Goal: Task Accomplishment & Management: Manage account settings

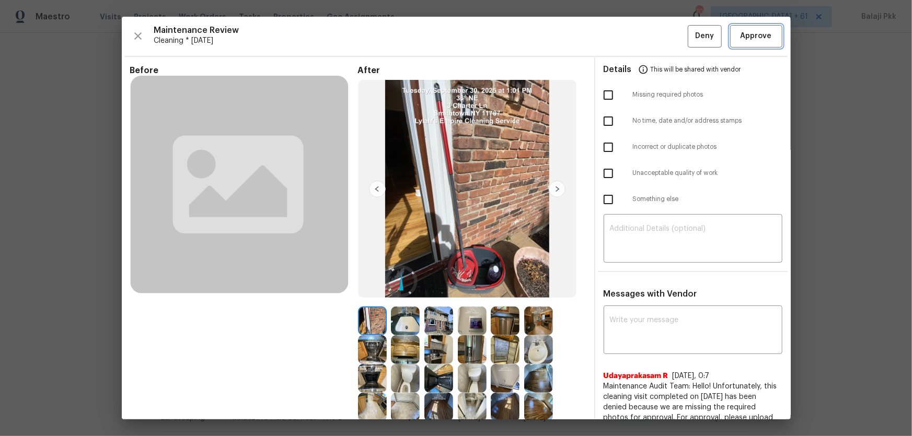
click at [762, 39] on span "Approve" at bounding box center [755, 36] width 31 height 13
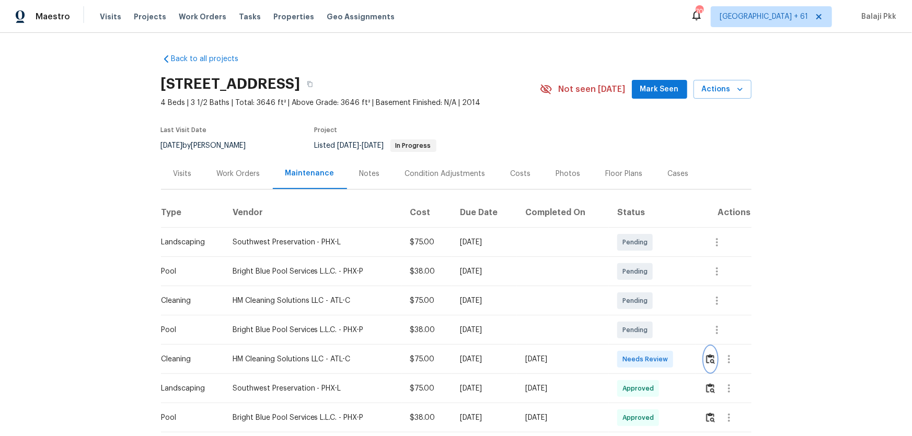
click at [711, 359] on img "button" at bounding box center [710, 359] width 9 height 10
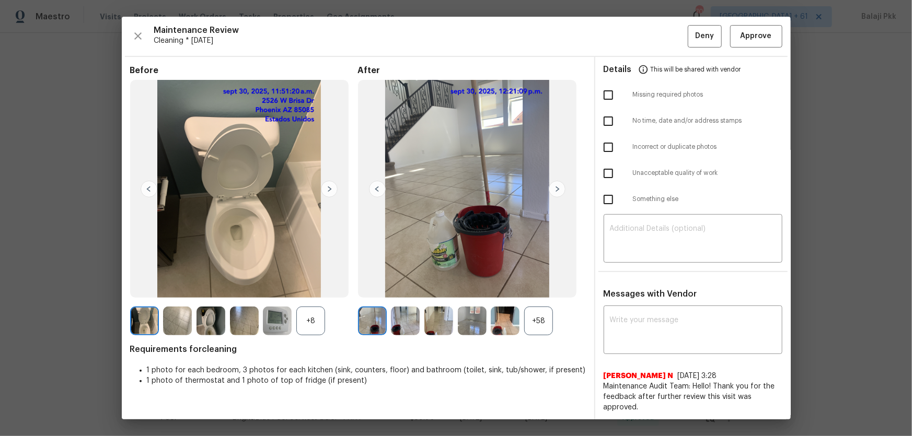
click at [545, 342] on div "Before +8 After +58 Requirements for cleaning 1 photo for each bedroom, 3 photo…" at bounding box center [358, 350] width 456 height 571
click at [542, 322] on div "+58" at bounding box center [538, 321] width 29 height 29
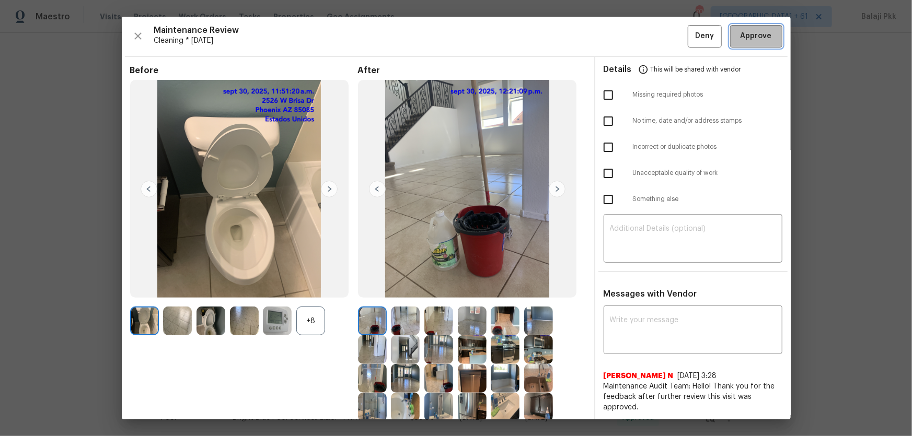
click at [764, 38] on span "Approve" at bounding box center [756, 36] width 36 height 13
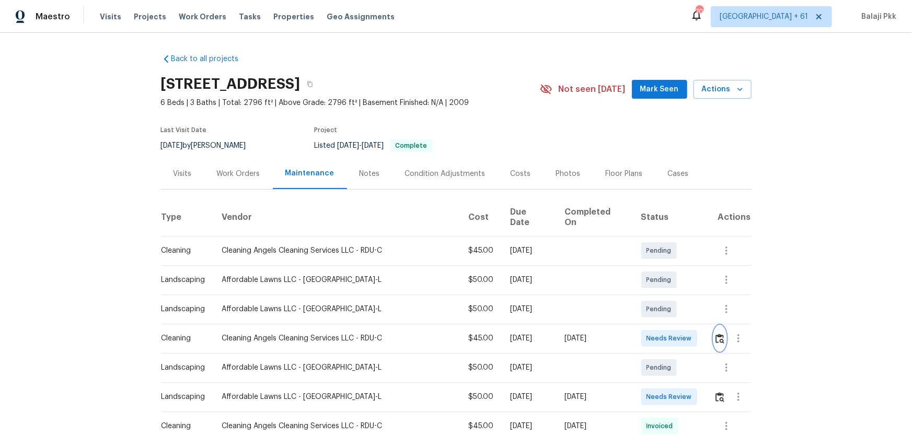
click at [648, 288] on button "button" at bounding box center [720, 338] width 12 height 25
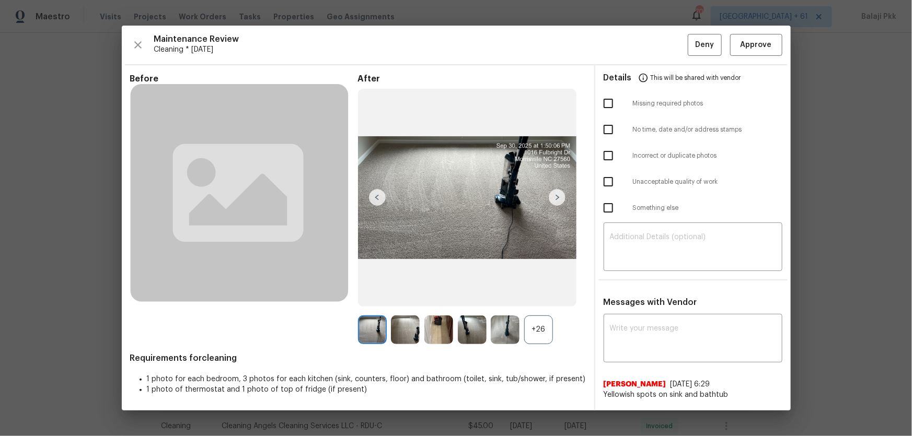
click at [541, 288] on div "+26" at bounding box center [538, 330] width 29 height 29
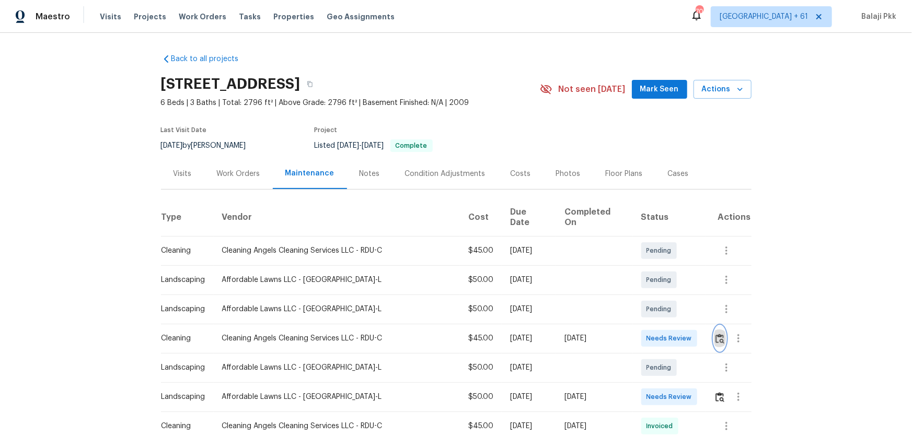
click at [648, 288] on button "button" at bounding box center [720, 338] width 12 height 25
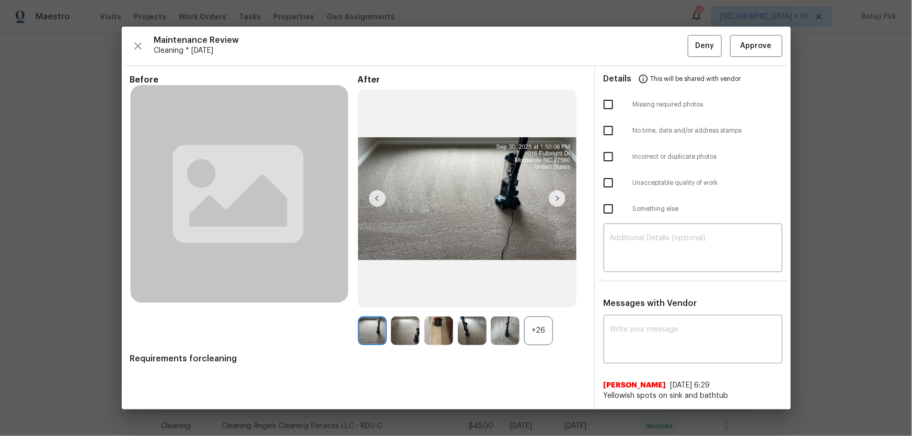
click at [532, 288] on div "+26" at bounding box center [538, 331] width 29 height 29
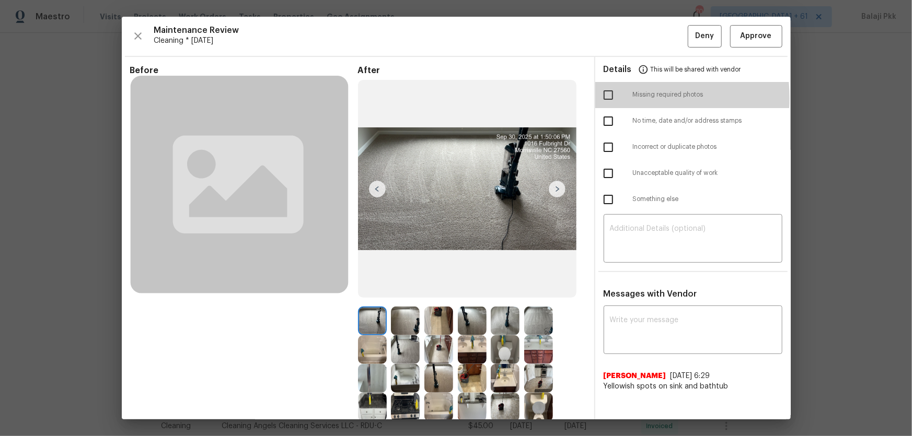
click at [599, 98] on input "checkbox" at bounding box center [608, 95] width 22 height 22
checkbox input "true"
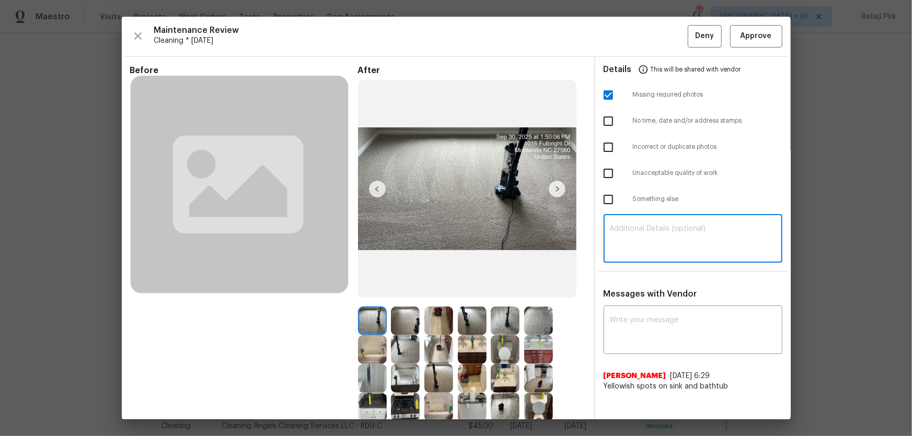
click at [648, 227] on textarea at bounding box center [693, 239] width 166 height 29
paste textarea "Maintenance Audit Team: Hello! Unfortunately, this Cleaning visit completed on …"
type textarea "Maintenance Audit Team: Hello! Unfortunately, this Cleaning visit completed on …"
click at [648, 288] on textarea at bounding box center [693, 331] width 166 height 29
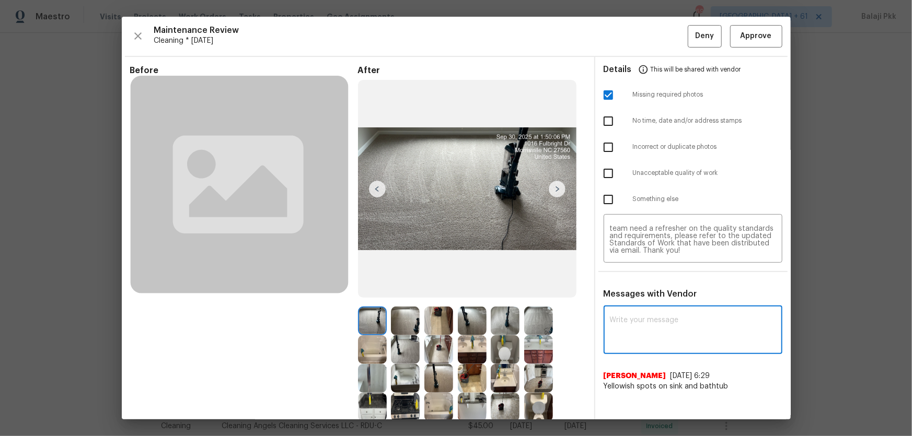
paste textarea "Maintenance Audit Team: Hello! Unfortunately, this Cleaning visit completed on …"
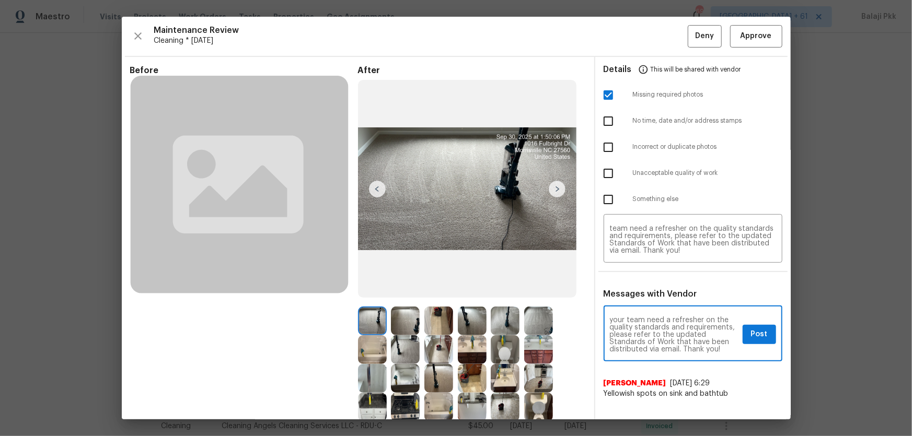
type textarea "Maintenance Audit Team: Hello! Unfortunately, this Cleaning visit completed on …"
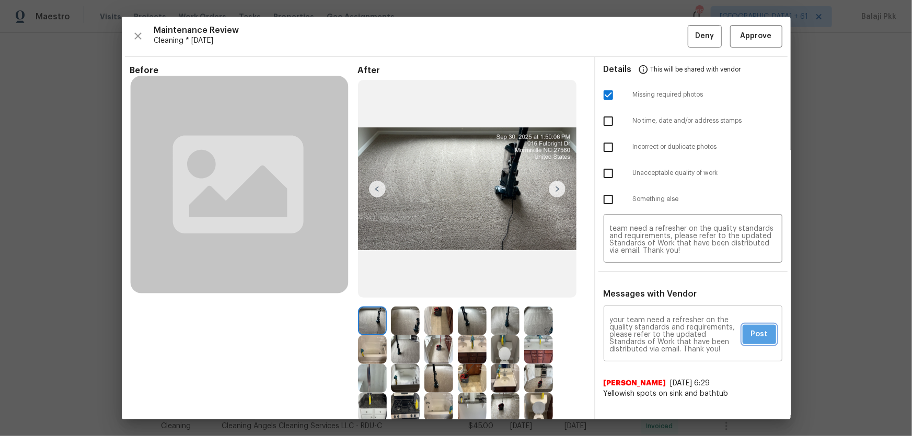
click at [648, 288] on span "Post" at bounding box center [759, 334] width 17 height 13
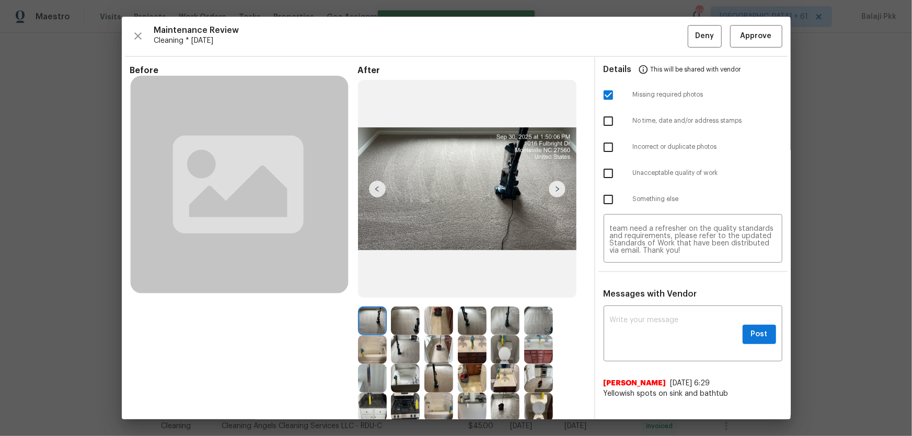
scroll to position [0, 0]
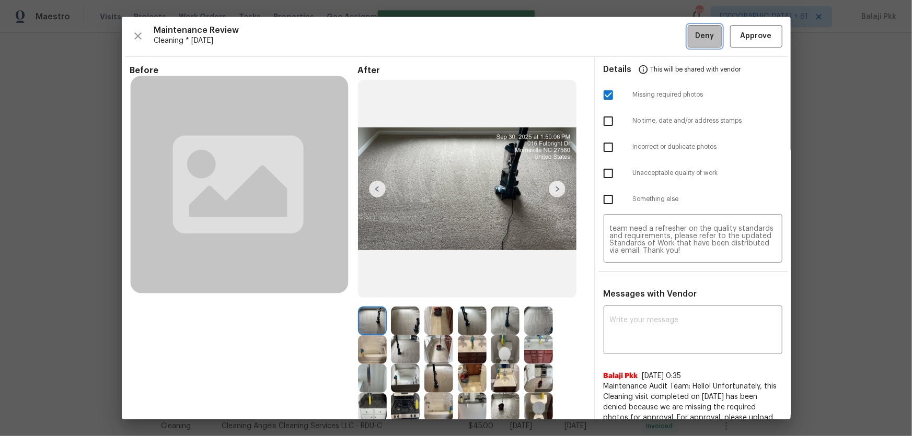
click at [648, 34] on span "Deny" at bounding box center [704, 36] width 19 height 13
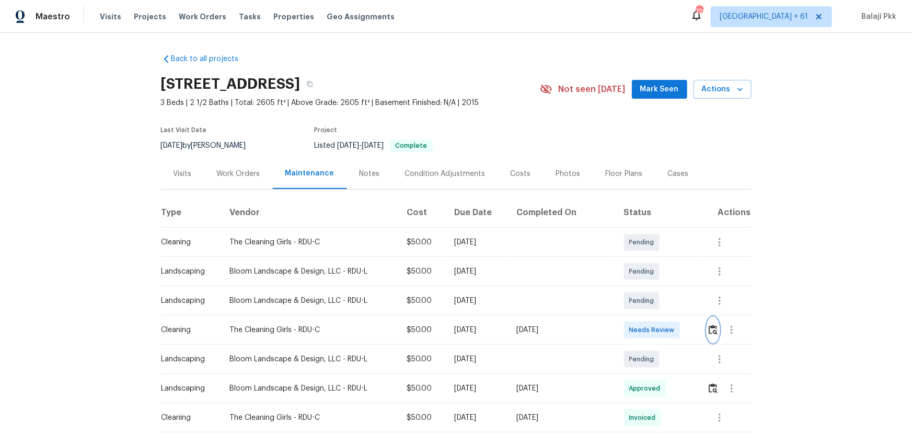
click at [648, 288] on img "button" at bounding box center [712, 330] width 9 height 10
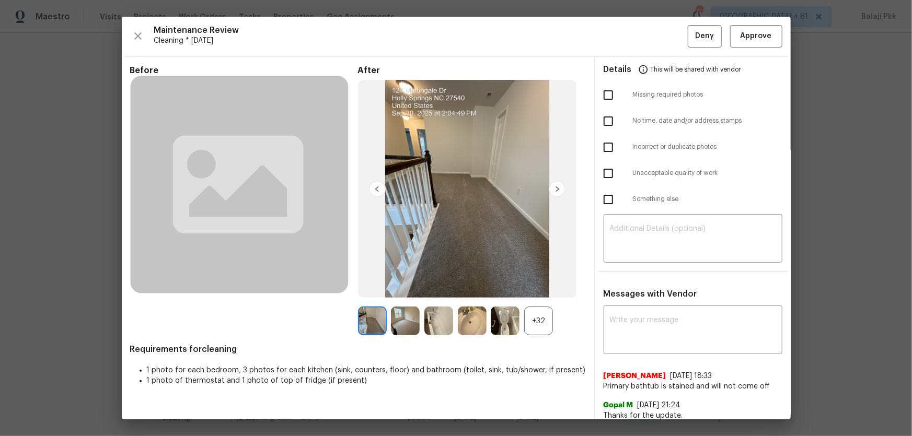
click at [536, 288] on div "+32" at bounding box center [538, 321] width 29 height 29
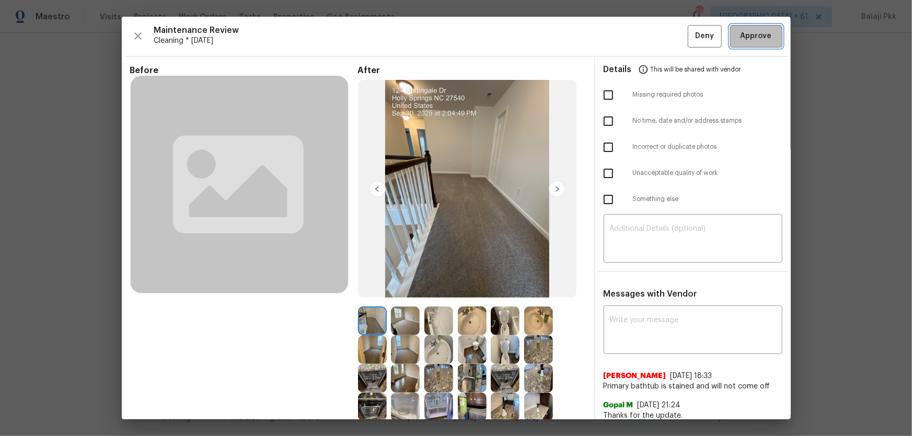
click at [648, 31] on span "Approve" at bounding box center [755, 36] width 31 height 13
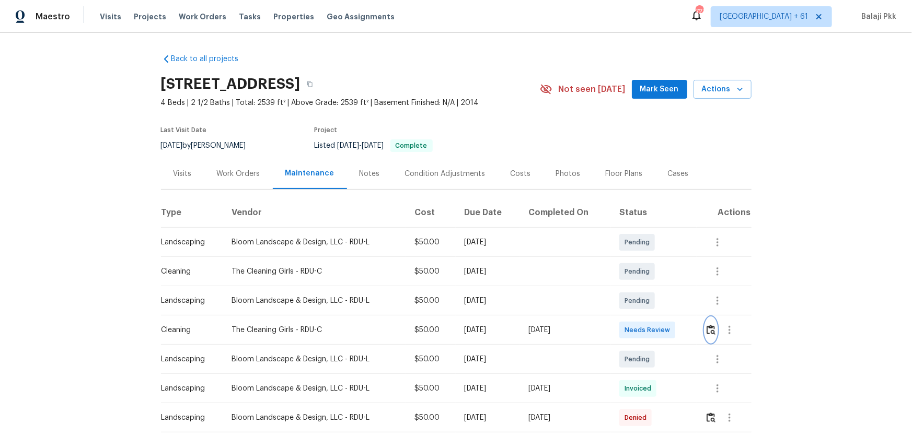
click at [648, 288] on img "button" at bounding box center [710, 330] width 9 height 10
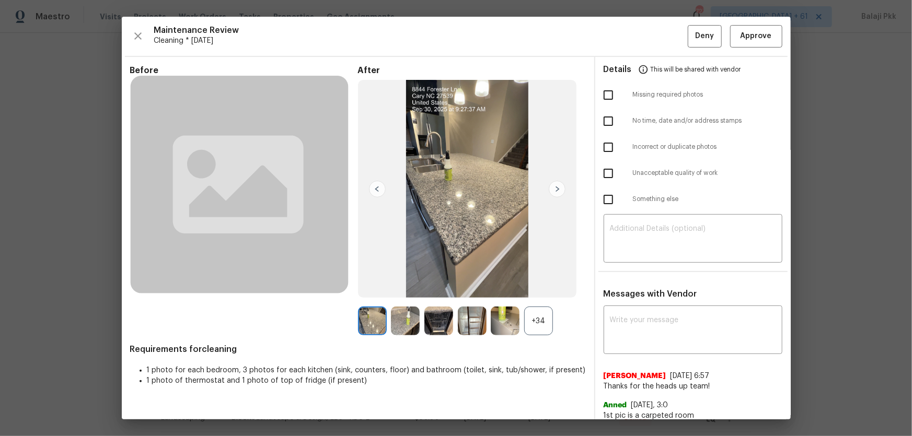
click at [548, 288] on div "+34" at bounding box center [538, 321] width 29 height 29
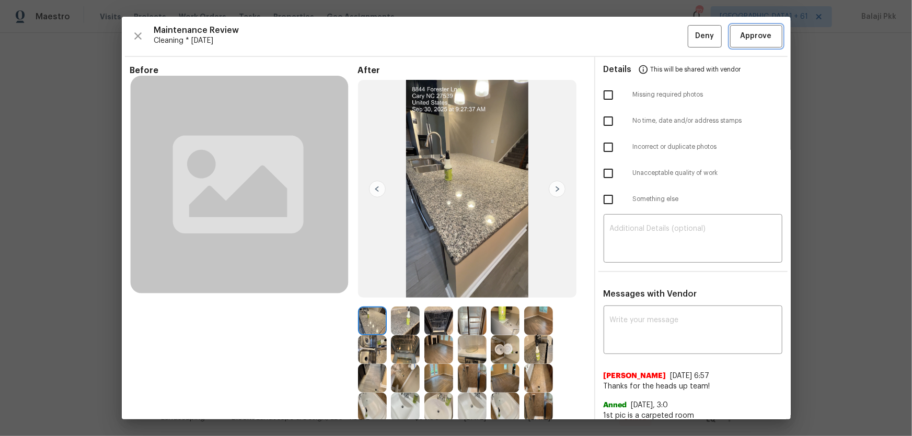
click at [648, 32] on button "Approve" at bounding box center [756, 36] width 52 height 22
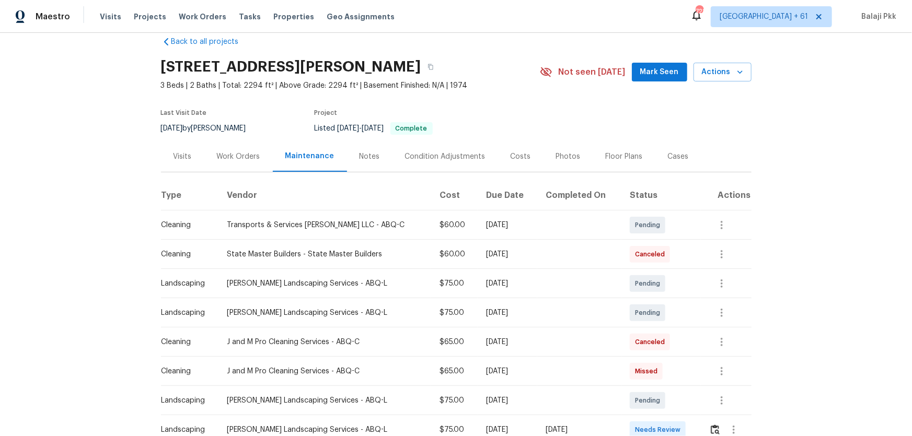
scroll to position [237, 0]
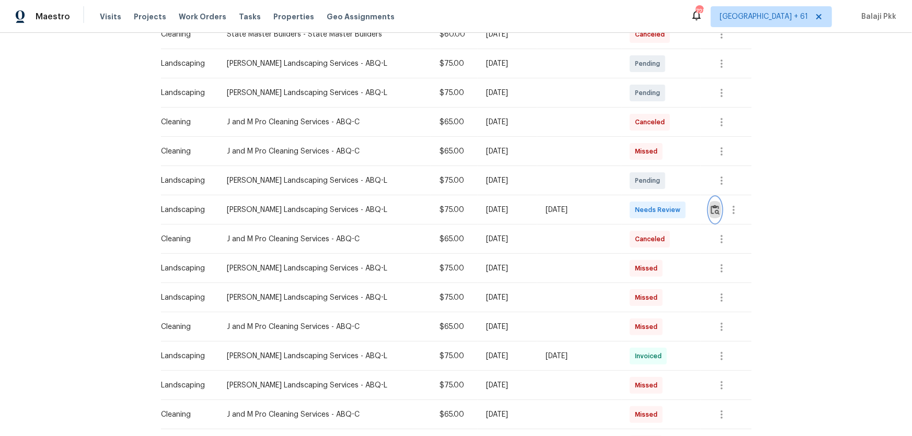
click at [648, 204] on button "button" at bounding box center [715, 209] width 12 height 25
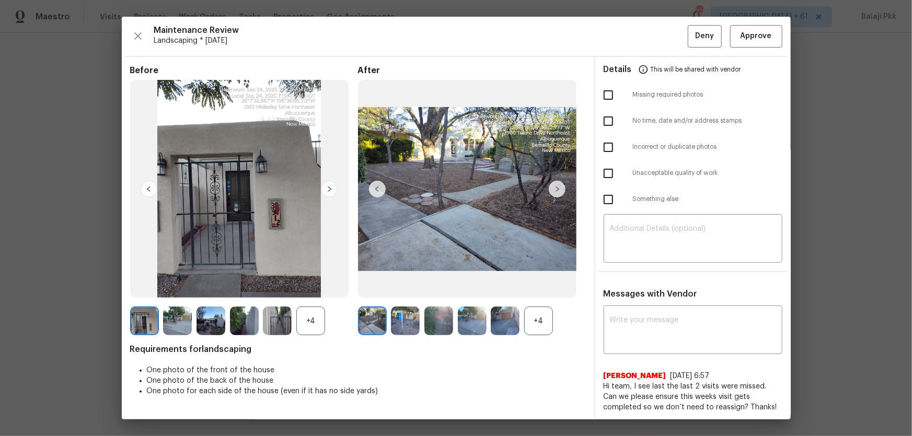
click at [324, 288] on div "+4" at bounding box center [310, 321] width 29 height 29
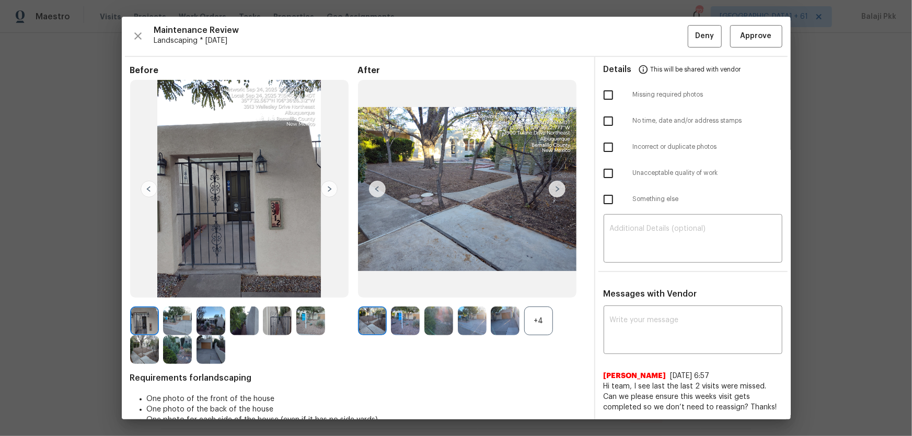
click at [548, 288] on div "+4" at bounding box center [538, 321] width 29 height 29
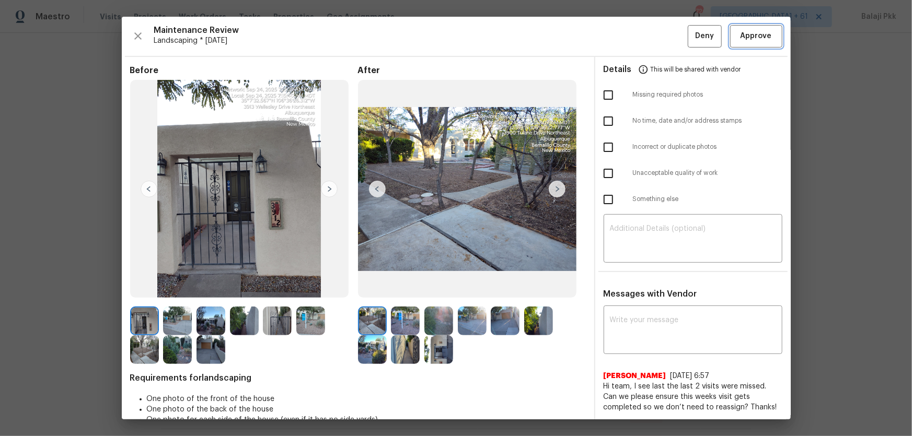
click at [648, 35] on span "Approve" at bounding box center [755, 36] width 31 height 13
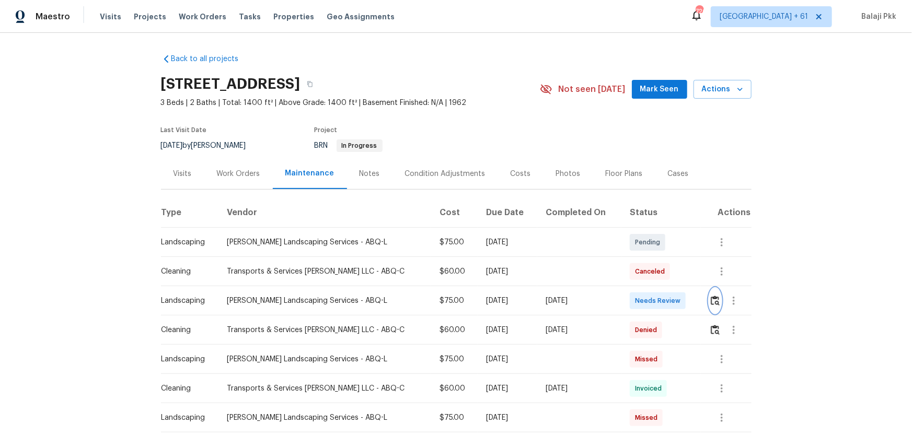
click at [648, 288] on img "button" at bounding box center [715, 301] width 9 height 10
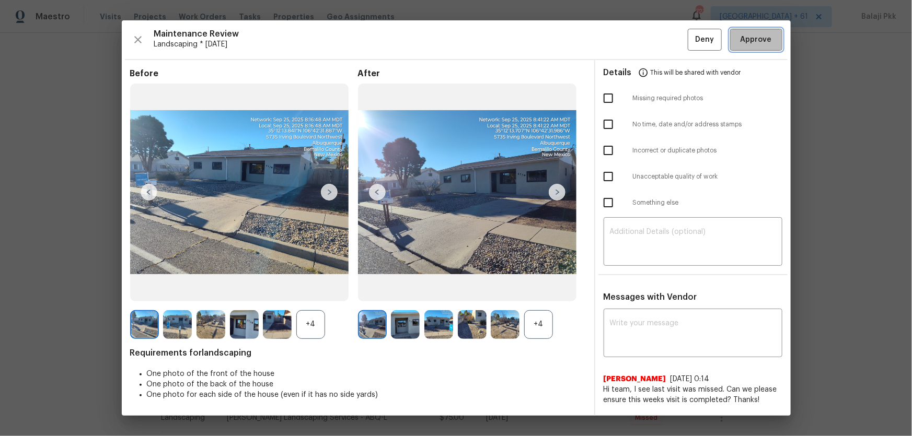
click at [648, 46] on button "Approve" at bounding box center [756, 40] width 52 height 22
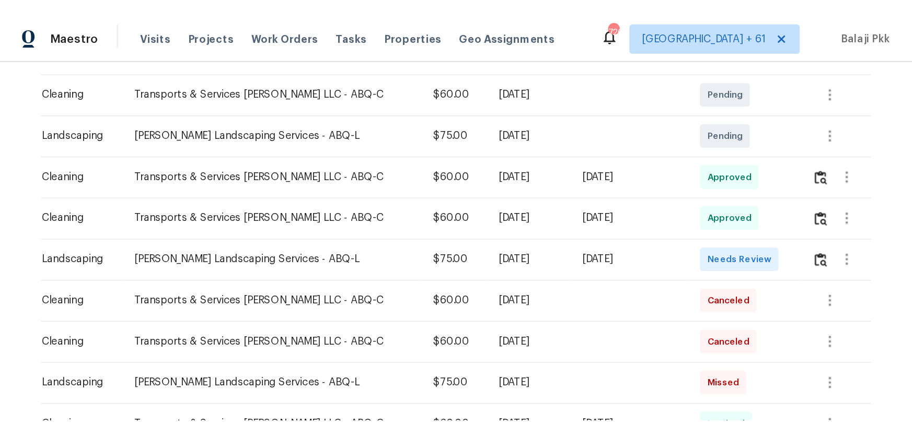
scroll to position [285, 0]
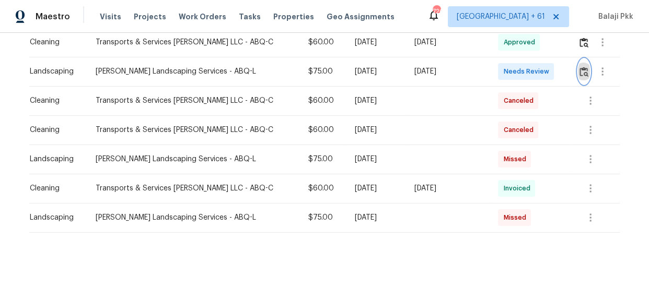
click at [579, 71] on img "button" at bounding box center [583, 72] width 9 height 10
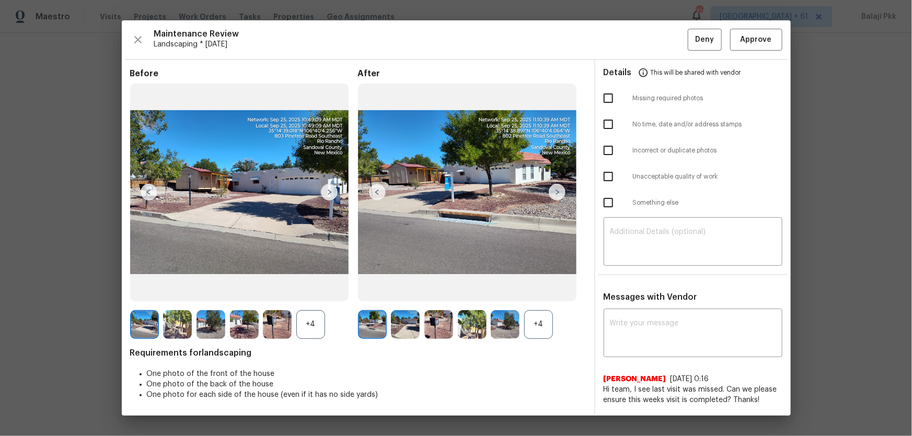
scroll to position [153, 0]
click at [538, 288] on div "+4" at bounding box center [538, 324] width 29 height 29
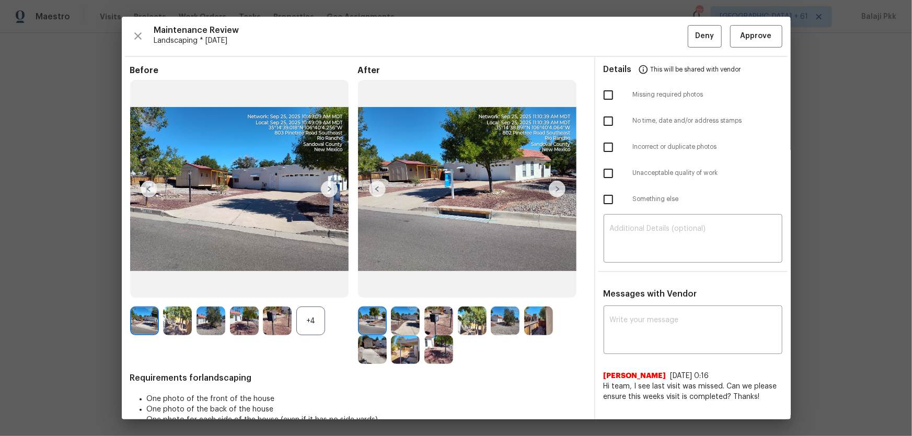
click at [319, 288] on div "+4" at bounding box center [310, 321] width 29 height 29
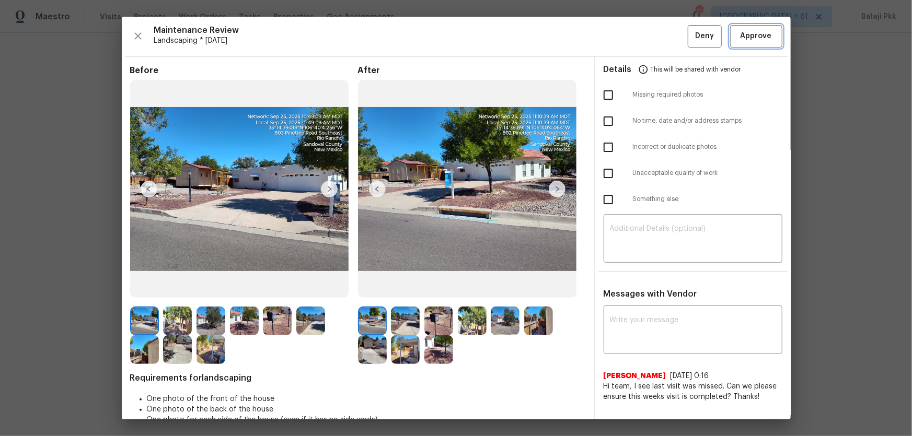
click at [648, 33] on span "Approve" at bounding box center [755, 36] width 31 height 13
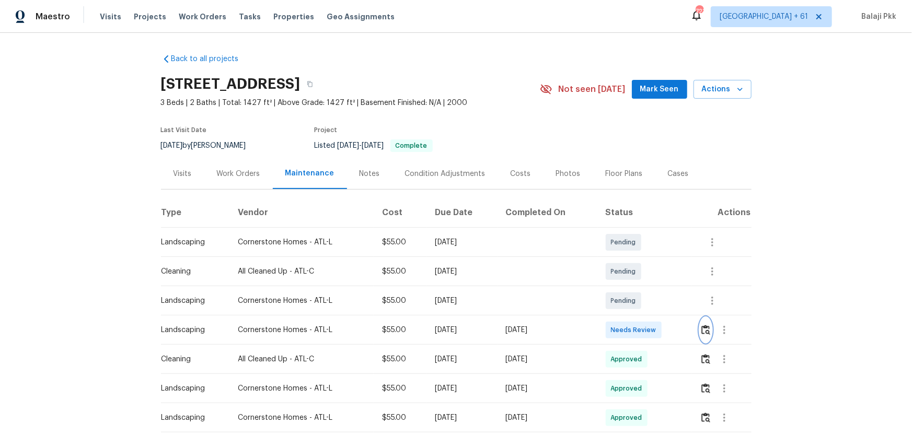
click at [648, 288] on img "button" at bounding box center [705, 330] width 9 height 10
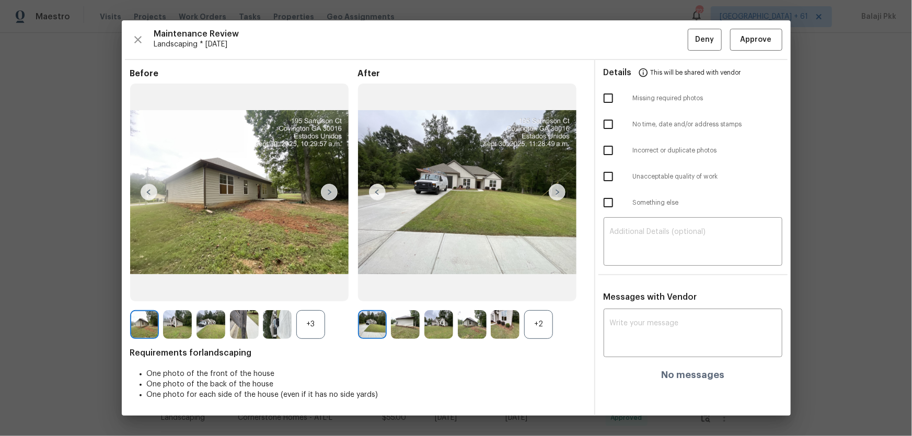
click at [546, 288] on div "+2" at bounding box center [538, 324] width 29 height 29
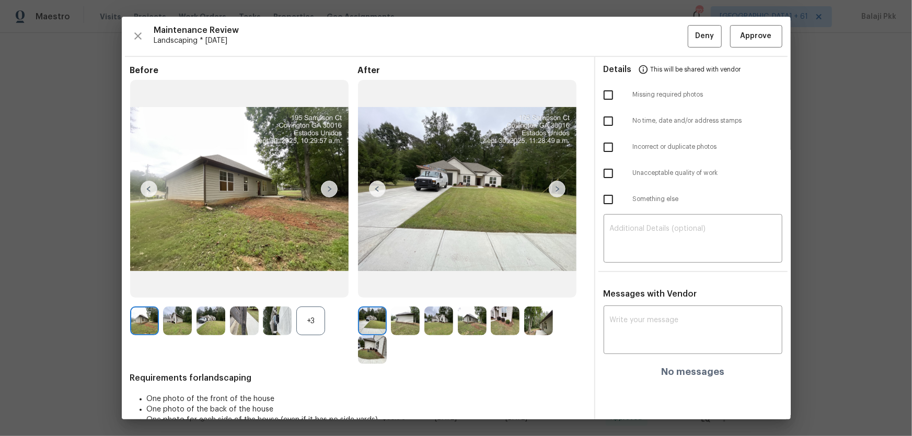
drag, startPoint x: 306, startPoint y: 316, endPoint x: 307, endPoint y: 288, distance: 28.2
click at [307, 288] on div "+3" at bounding box center [310, 321] width 29 height 29
click at [648, 36] on button "Approve" at bounding box center [756, 36] width 52 height 22
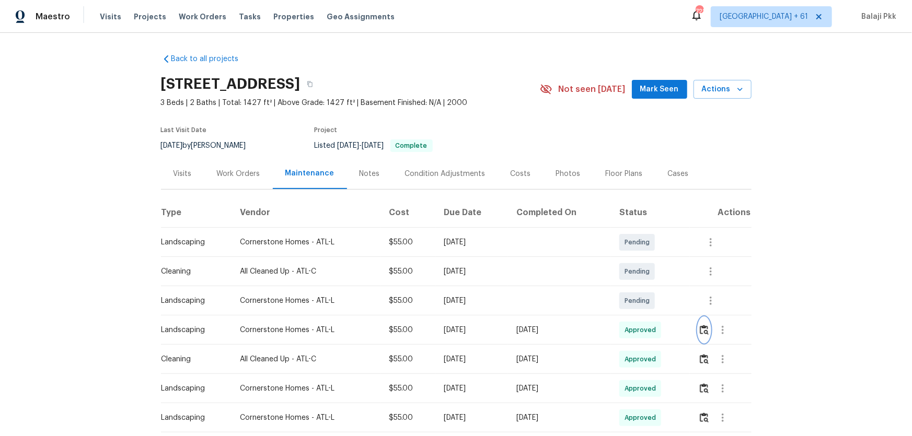
click at [648, 288] on img "button" at bounding box center [704, 330] width 9 height 10
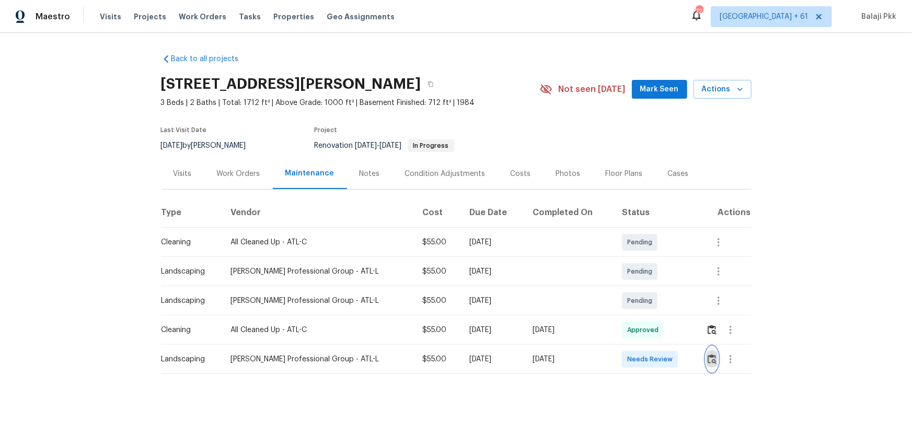
click at [648, 288] on img "button" at bounding box center [711, 359] width 9 height 10
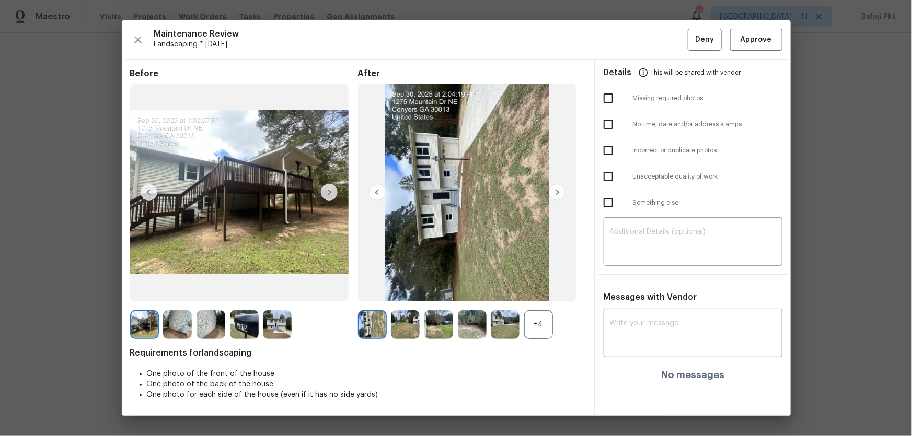
click at [539, 288] on div "+4" at bounding box center [538, 324] width 29 height 29
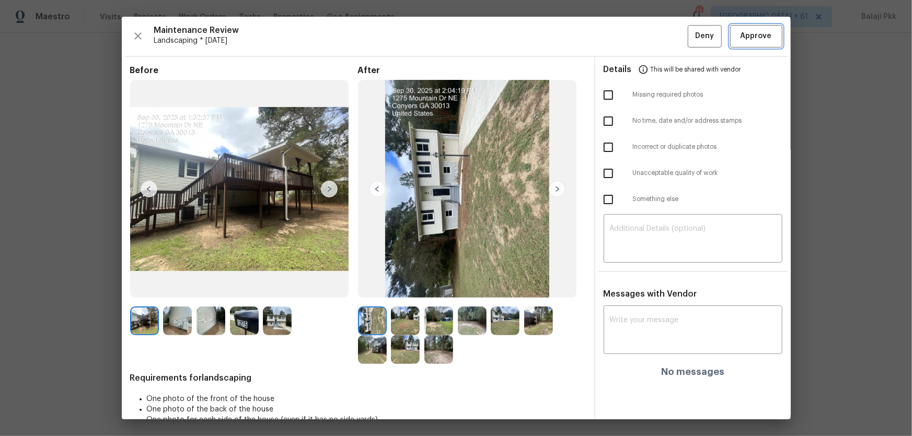
click at [648, 34] on span "Approve" at bounding box center [755, 36] width 31 height 13
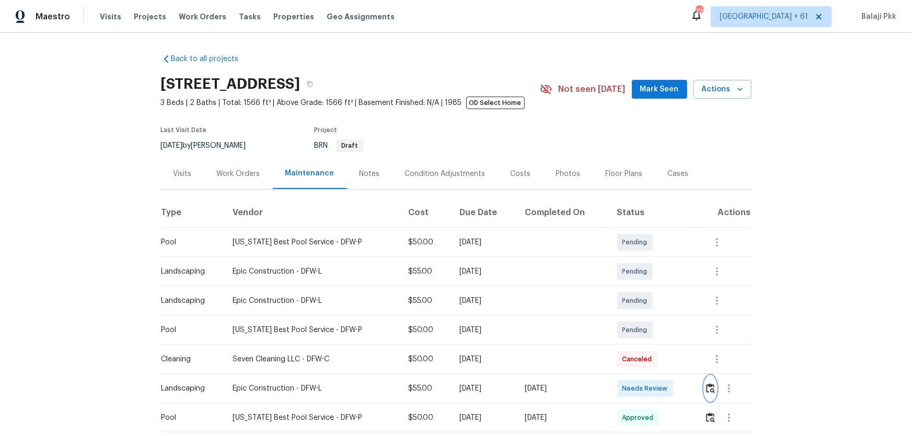
click at [648, 288] on img "button" at bounding box center [710, 388] width 9 height 10
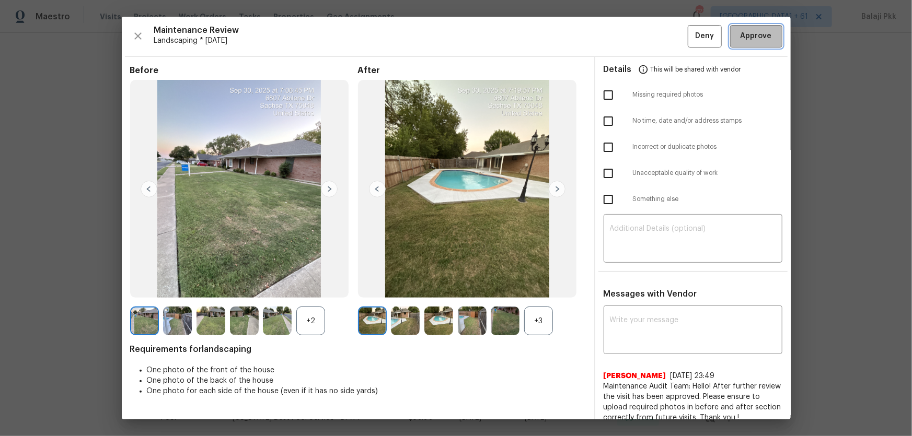
click at [648, 31] on span "Approve" at bounding box center [755, 36] width 31 height 13
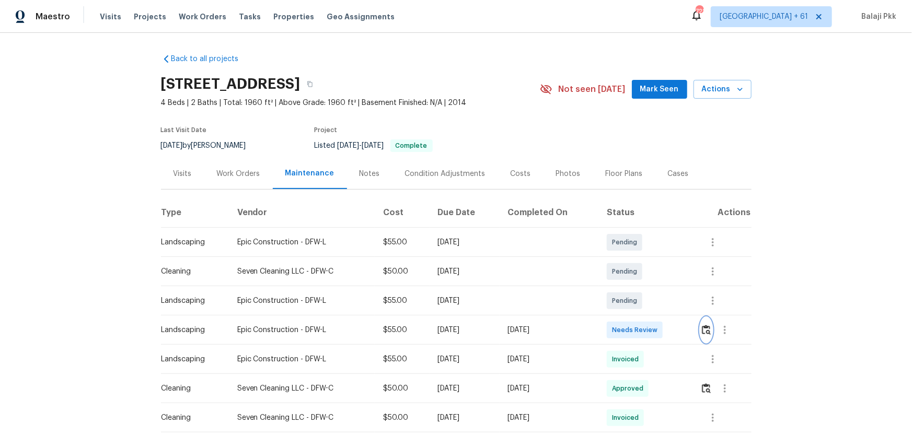
click at [648, 288] on img "button" at bounding box center [706, 330] width 9 height 10
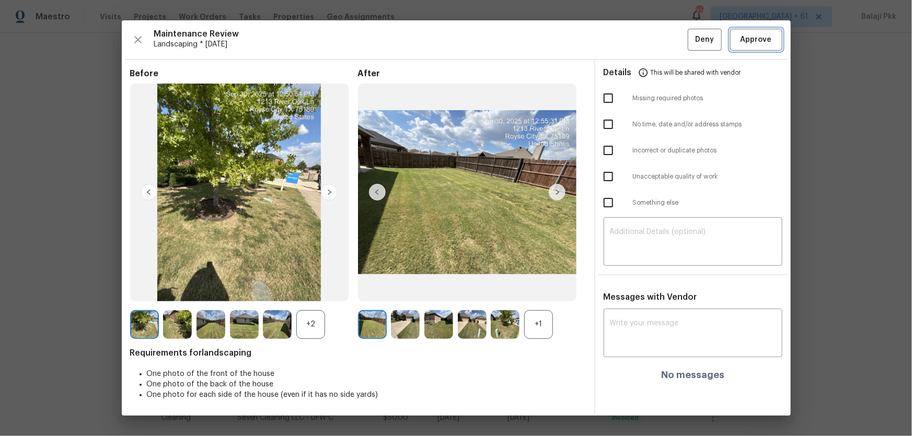
click at [648, 47] on button "Approve" at bounding box center [756, 40] width 52 height 22
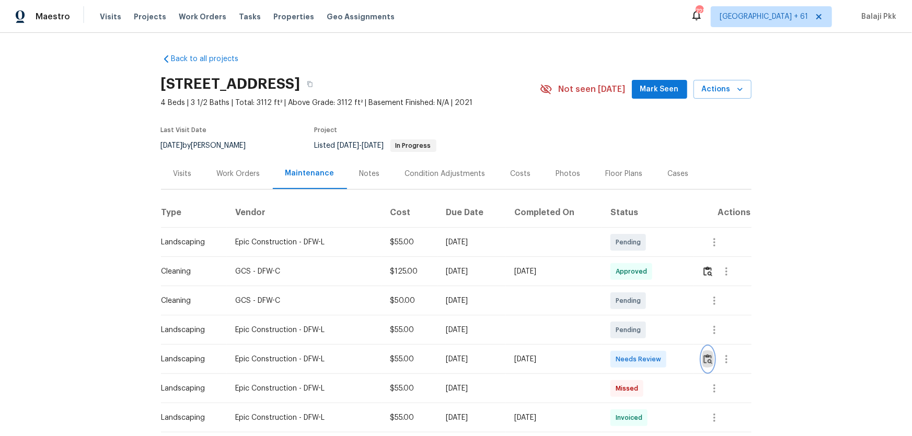
click at [648, 288] on img "button" at bounding box center [707, 359] width 9 height 10
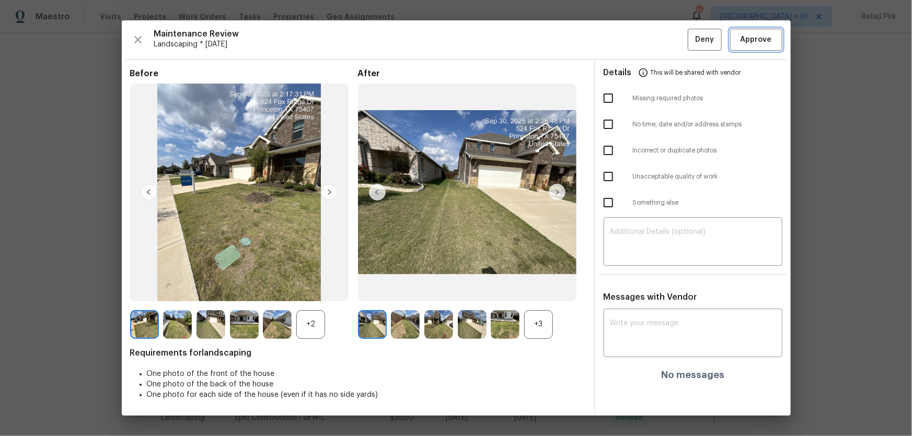
click at [648, 48] on button "Approve" at bounding box center [756, 40] width 52 height 22
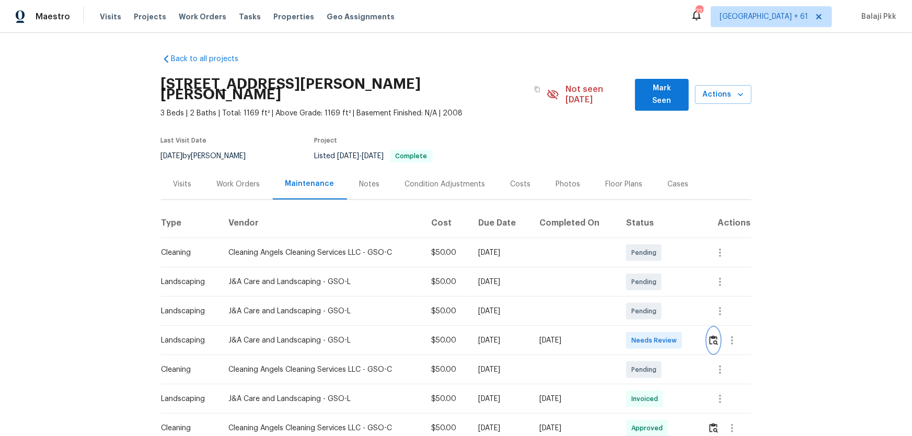
click at [648, 288] on img "button" at bounding box center [713, 340] width 9 height 10
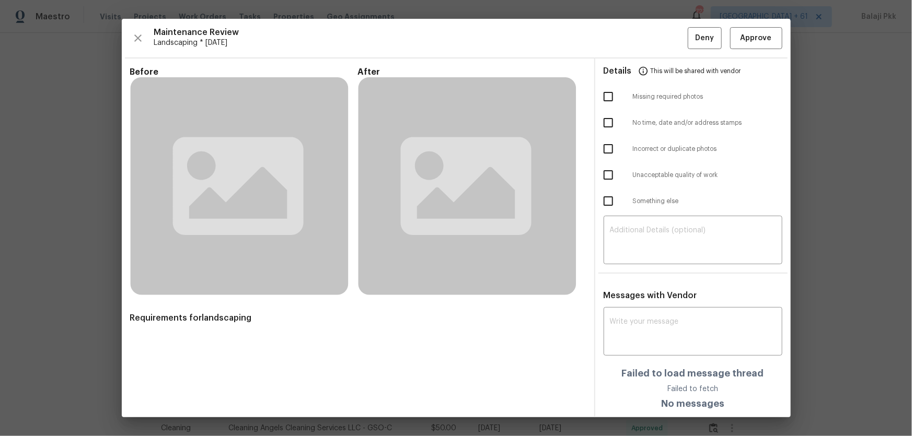
click at [529, 52] on div "Maintenance Review Landscaping * [DATE] Deny Approve Before After Requirements …" at bounding box center [456, 218] width 669 height 399
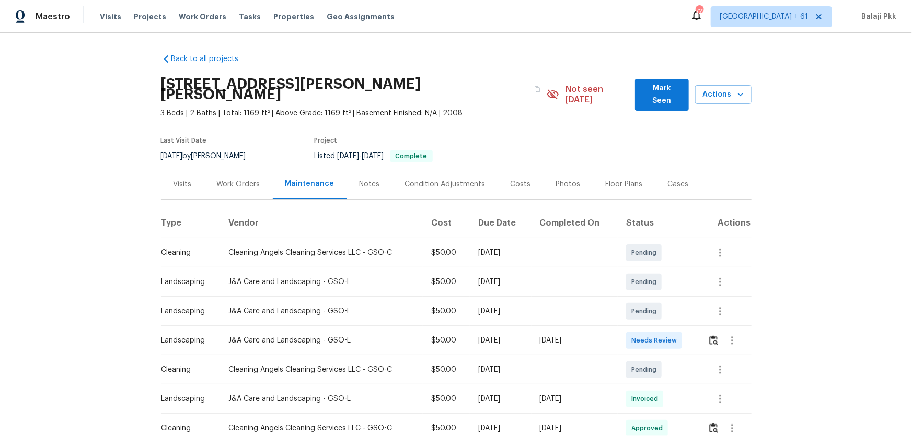
click at [648, 288] on td at bounding box center [725, 340] width 52 height 29
click at [648, 288] on img "button" at bounding box center [713, 340] width 9 height 10
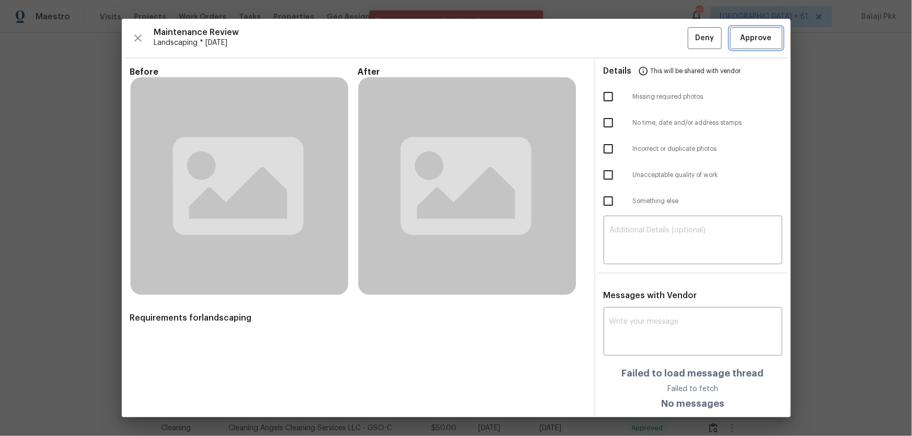
click at [648, 37] on span "Approve" at bounding box center [755, 38] width 31 height 13
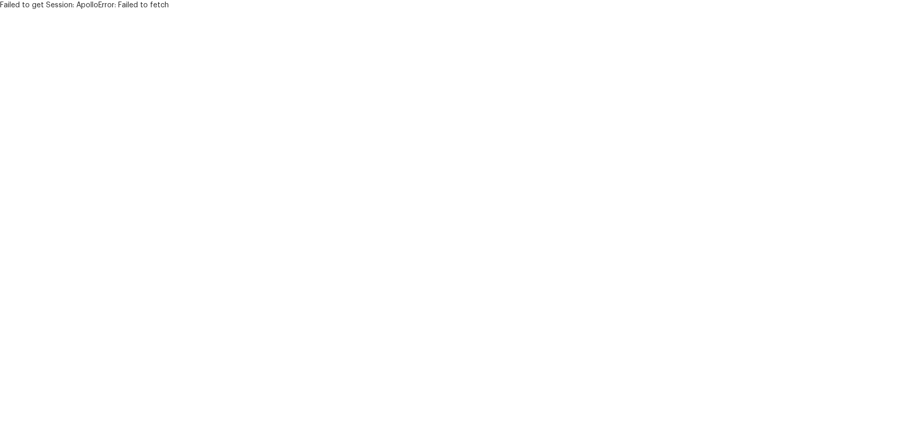
click at [378, 10] on html "Failed to get Session: ApolloError: Failed to fetch" at bounding box center [456, 5] width 912 height 10
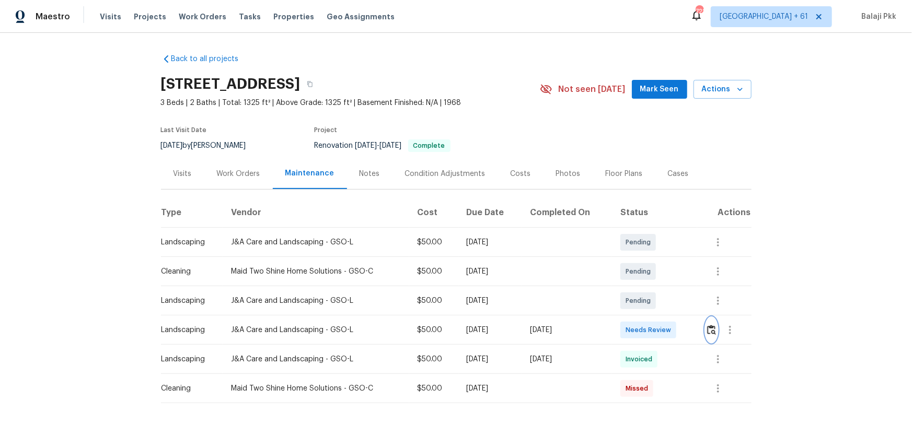
click at [711, 330] on img "button" at bounding box center [711, 330] width 9 height 10
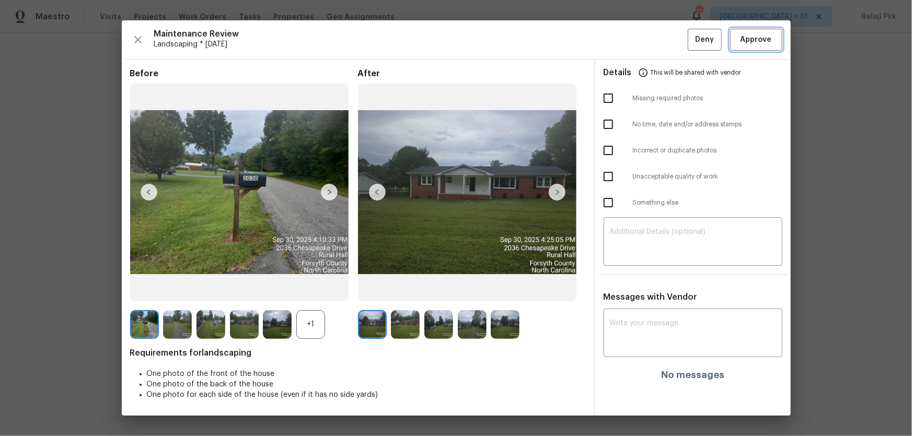
click at [750, 48] on button "Approve" at bounding box center [756, 40] width 52 height 22
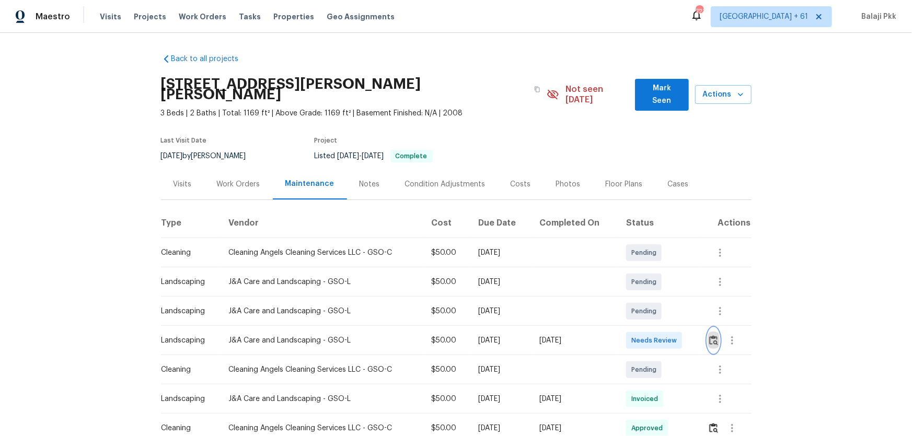
click at [712, 328] on button "button" at bounding box center [713, 340] width 12 height 25
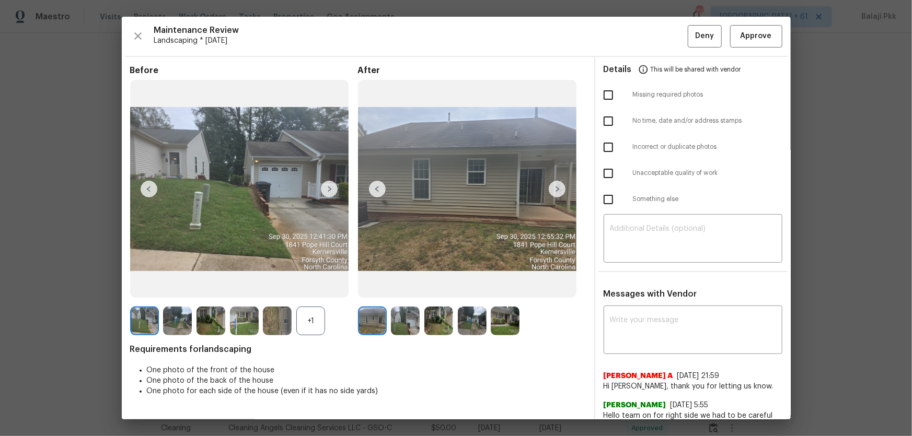
click at [320, 322] on div "+1" at bounding box center [310, 321] width 29 height 29
click at [745, 39] on span "Approve" at bounding box center [755, 36] width 31 height 13
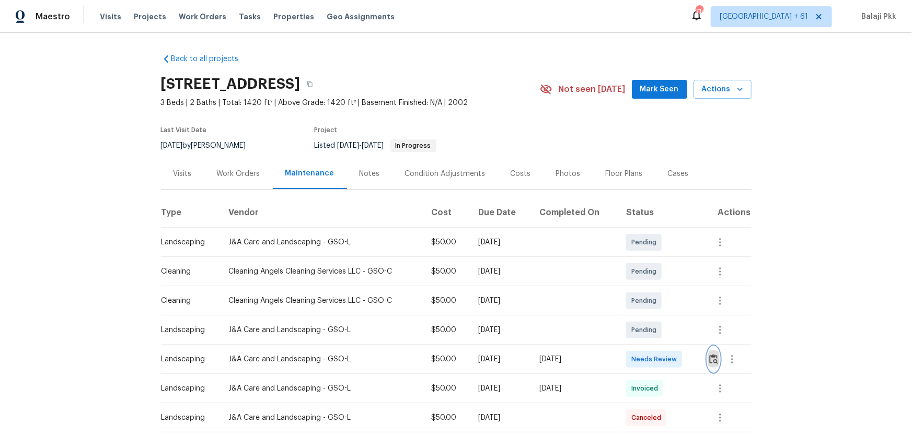
click at [648, 288] on img "button" at bounding box center [713, 359] width 9 height 10
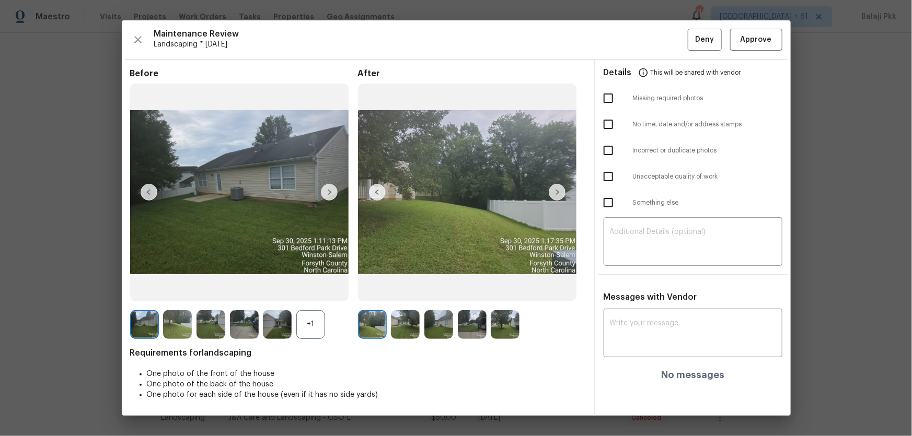
click at [312, 288] on div "+1" at bounding box center [310, 324] width 29 height 29
click at [648, 40] on span "Approve" at bounding box center [755, 39] width 31 height 13
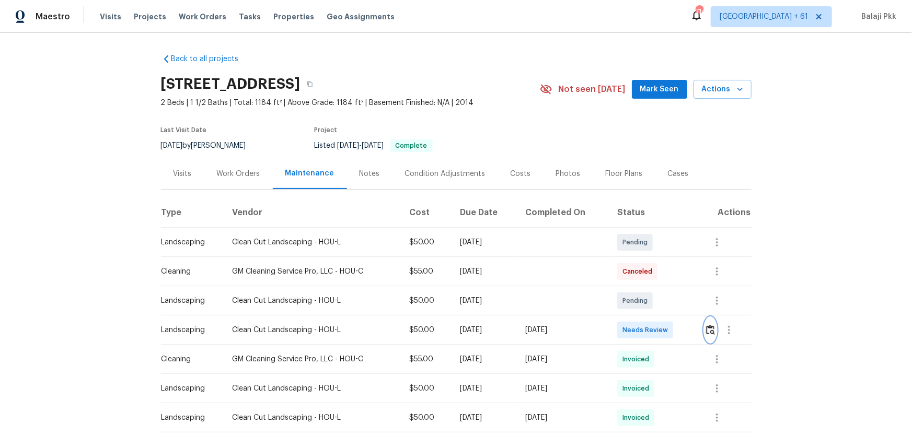
click at [648, 288] on img "button" at bounding box center [710, 330] width 9 height 10
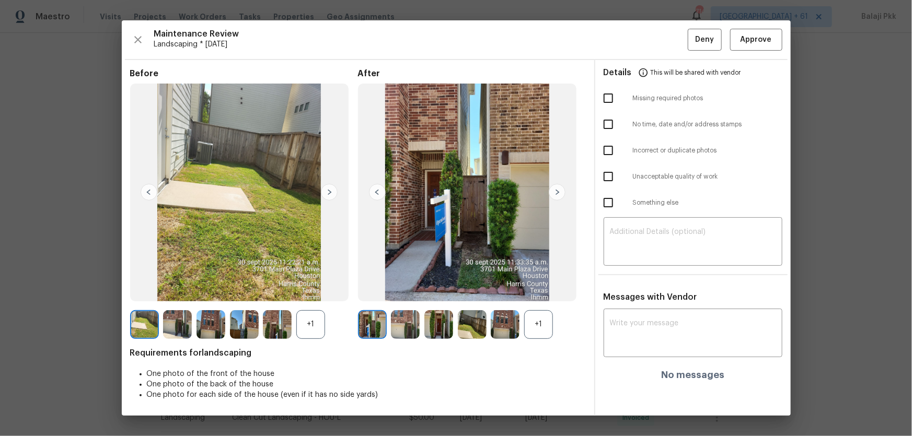
drag, startPoint x: 539, startPoint y: 338, endPoint x: 518, endPoint y: 324, distance: 24.9
click at [539, 288] on div "+1" at bounding box center [538, 324] width 29 height 29
drag, startPoint x: 319, startPoint y: 330, endPoint x: 241, endPoint y: 152, distance: 193.9
click at [318, 288] on div "+1" at bounding box center [310, 324] width 29 height 29
click at [648, 46] on button "Approve" at bounding box center [756, 40] width 52 height 22
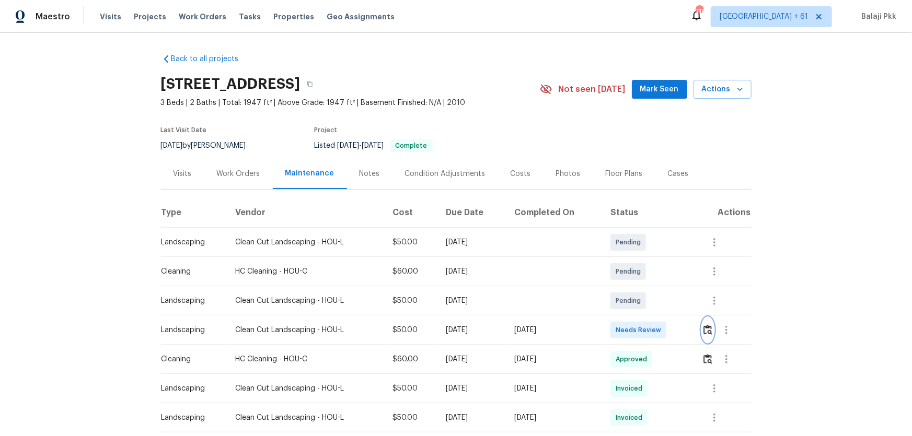
click at [648, 288] on img "button" at bounding box center [707, 330] width 9 height 10
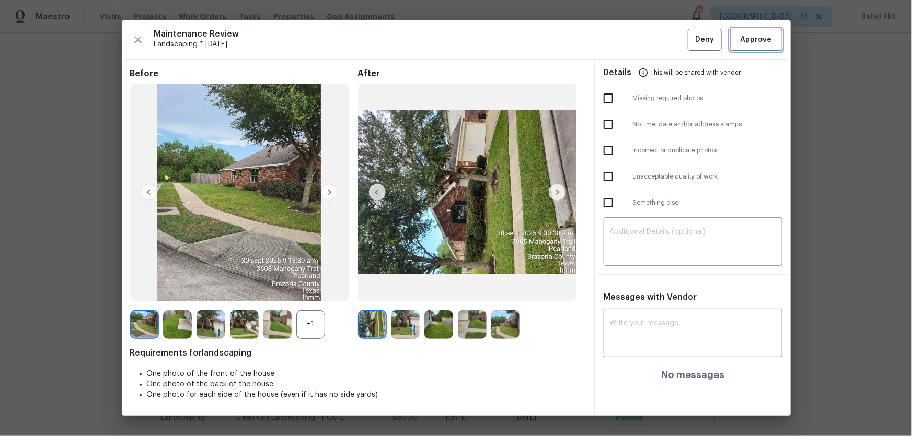
click at [648, 37] on span "Approve" at bounding box center [755, 39] width 31 height 13
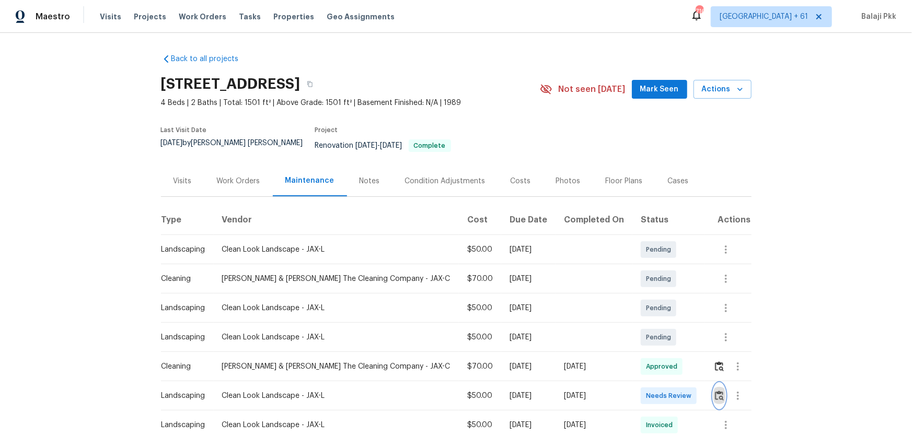
click at [648, 288] on img "button" at bounding box center [719, 396] width 9 height 10
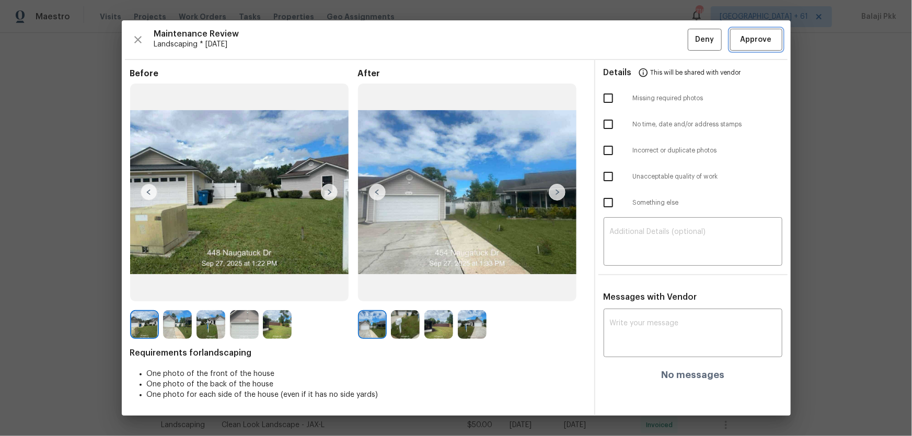
click at [648, 45] on span "Approve" at bounding box center [755, 39] width 31 height 13
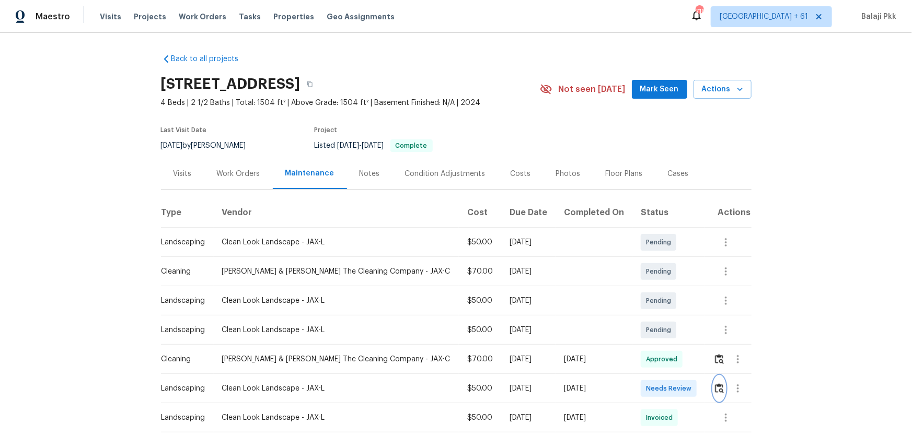
click at [648, 288] on img "button" at bounding box center [719, 388] width 9 height 10
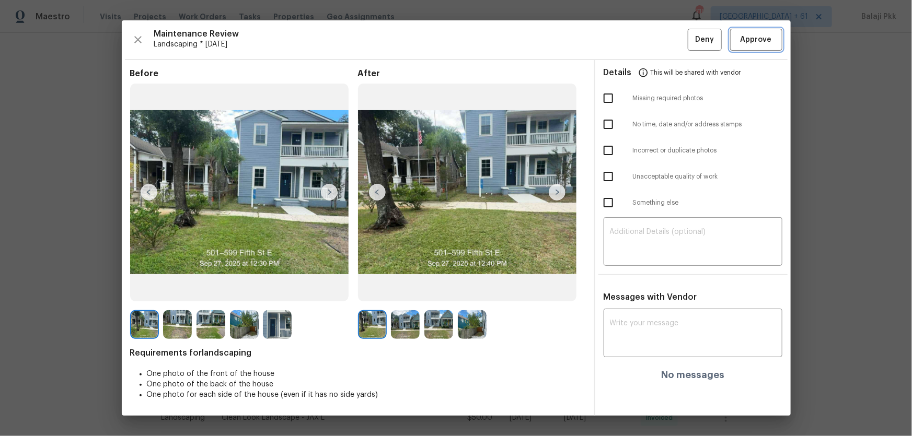
click at [648, 42] on span "Approve" at bounding box center [755, 39] width 31 height 13
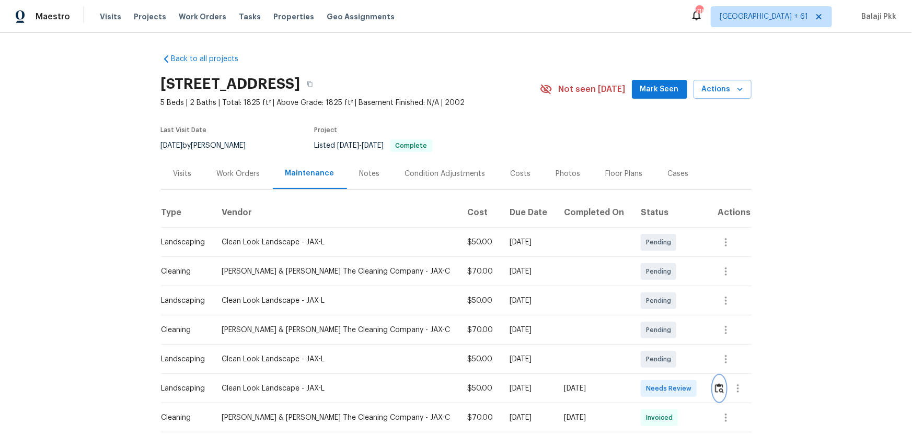
click at [648, 288] on img "button" at bounding box center [719, 388] width 9 height 10
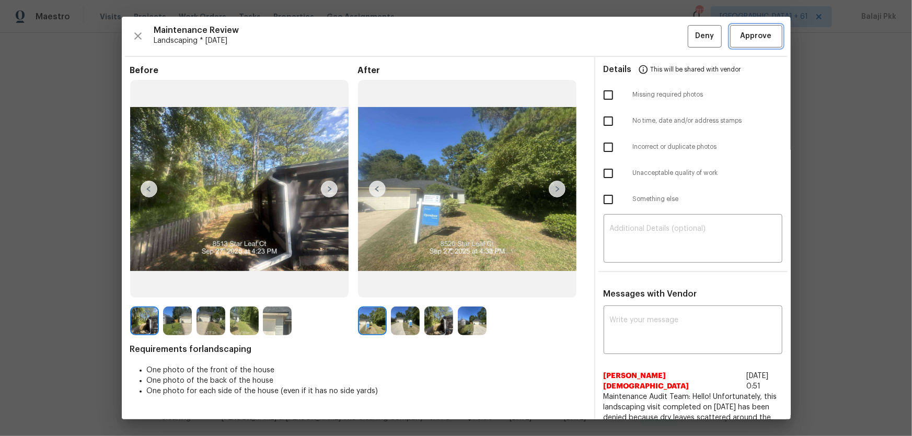
click at [648, 37] on span "Approve" at bounding box center [756, 36] width 36 height 13
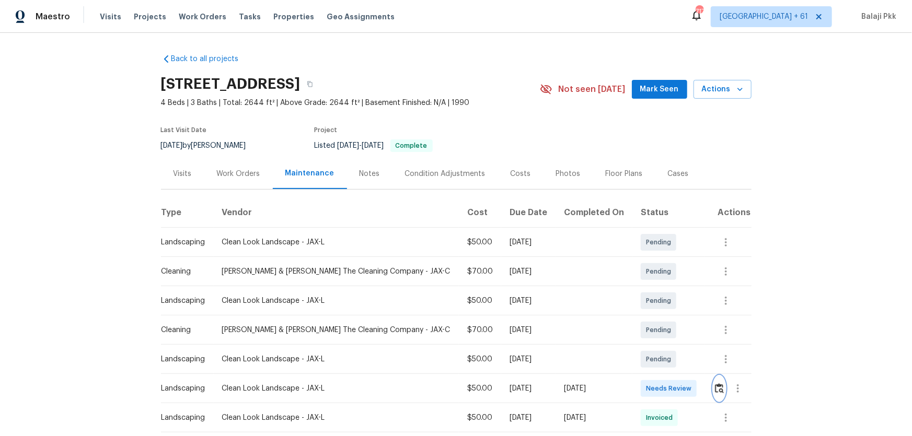
click at [648, 288] on img "button" at bounding box center [719, 388] width 9 height 10
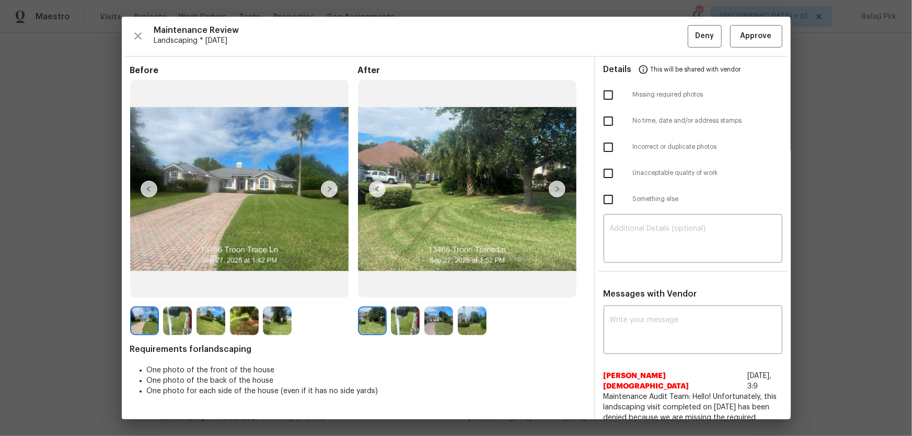
click at [612, 97] on input "checkbox" at bounding box center [608, 95] width 22 height 22
checkbox input "true"
click at [648, 242] on textarea at bounding box center [693, 239] width 166 height 29
paste textarea "Maintenance Audit Team: Hello! Unfortunately, this landscaping visit completed …"
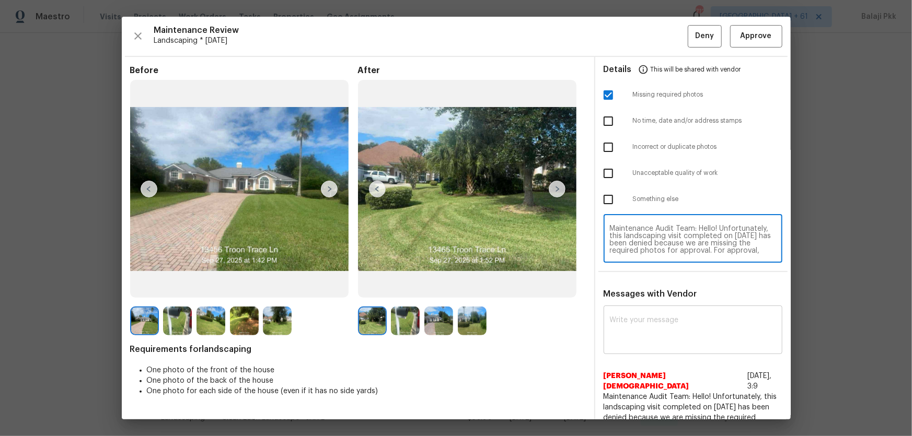
scroll to position [95, 0]
type textarea "Maintenance Audit Team: Hello! Unfortunately, this landscaping visit completed …"
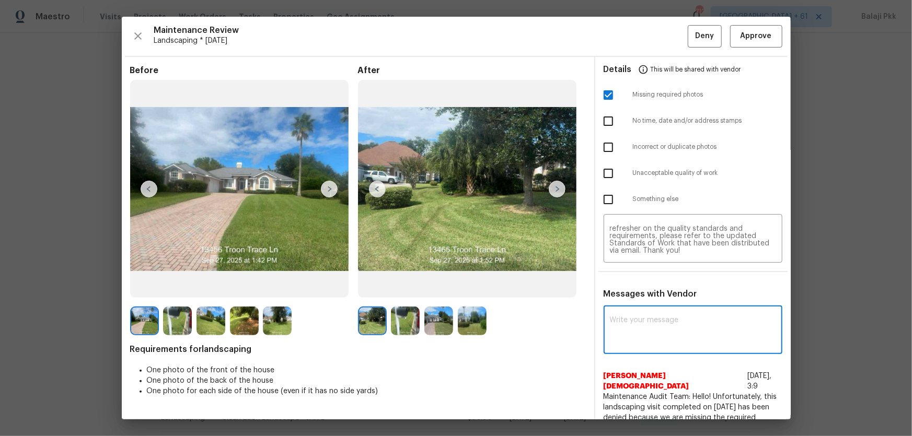
click at [648, 288] on textarea at bounding box center [693, 331] width 166 height 29
paste textarea "Maintenance Audit Team: Hello! Unfortunately, this landscaping visit completed …"
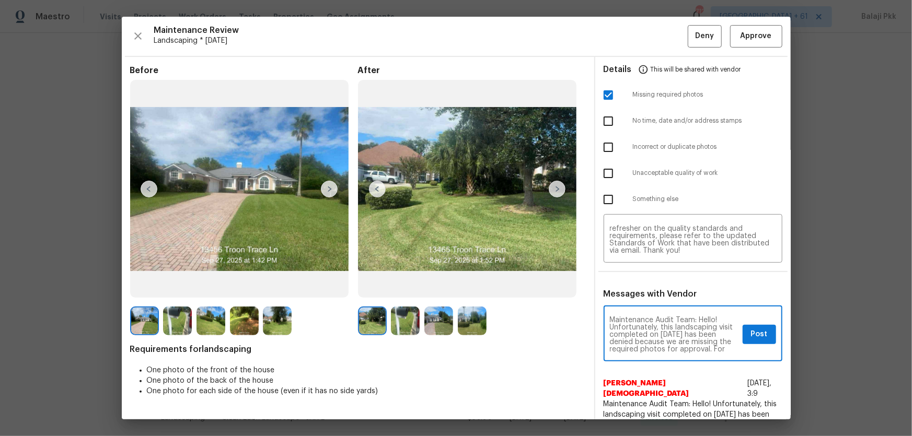
scroll to position [124, 0]
type textarea "Maintenance Audit Team: Hello! Unfortunately, this landscaping visit completed …"
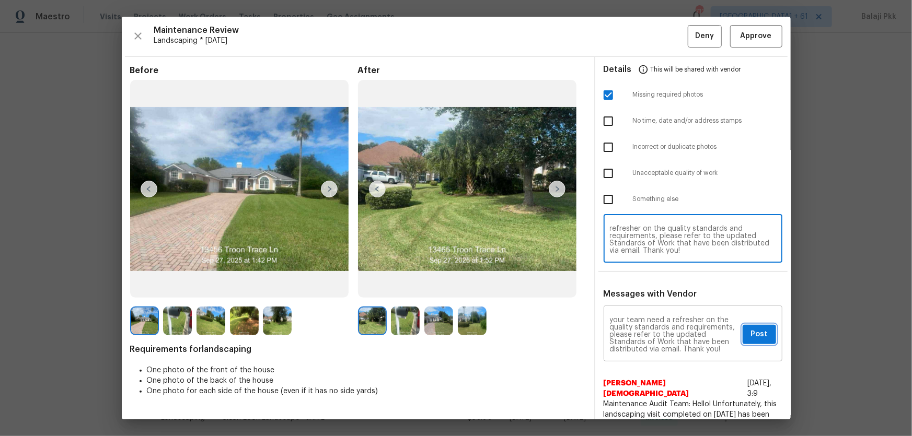
click at [648, 288] on span "Post" at bounding box center [759, 334] width 17 height 13
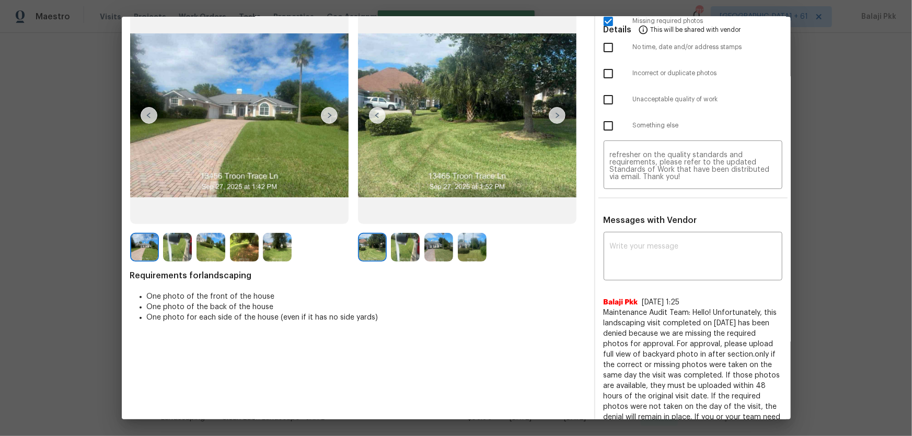
scroll to position [0, 0]
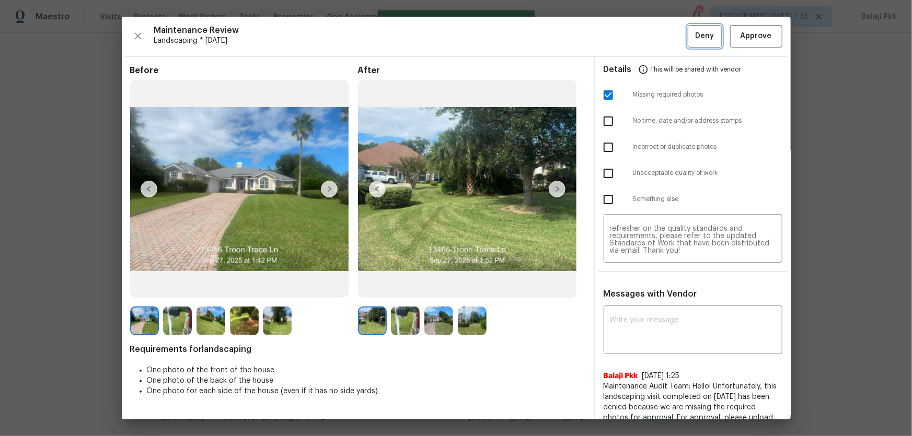
click at [648, 35] on span "Deny" at bounding box center [704, 36] width 19 height 13
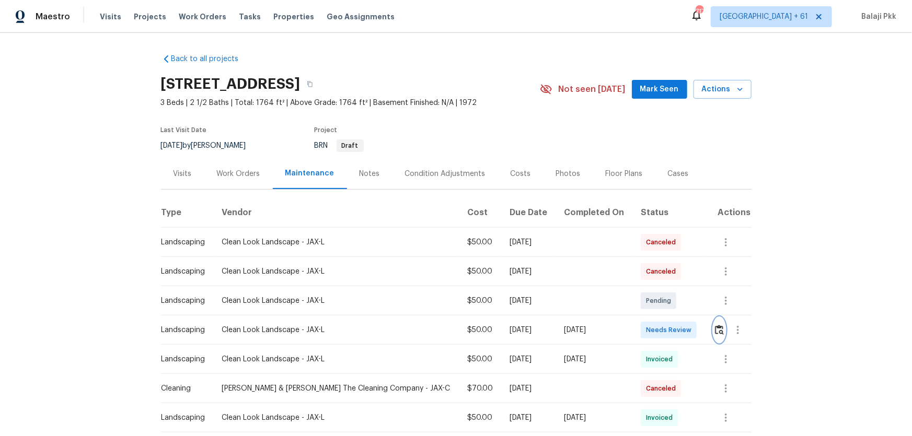
click at [648, 288] on img "button" at bounding box center [719, 330] width 9 height 10
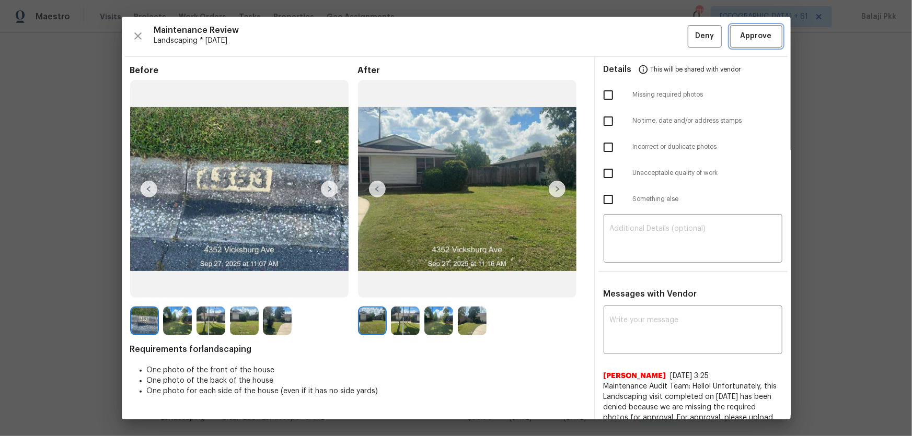
click at [648, 40] on span "Approve" at bounding box center [755, 36] width 31 height 13
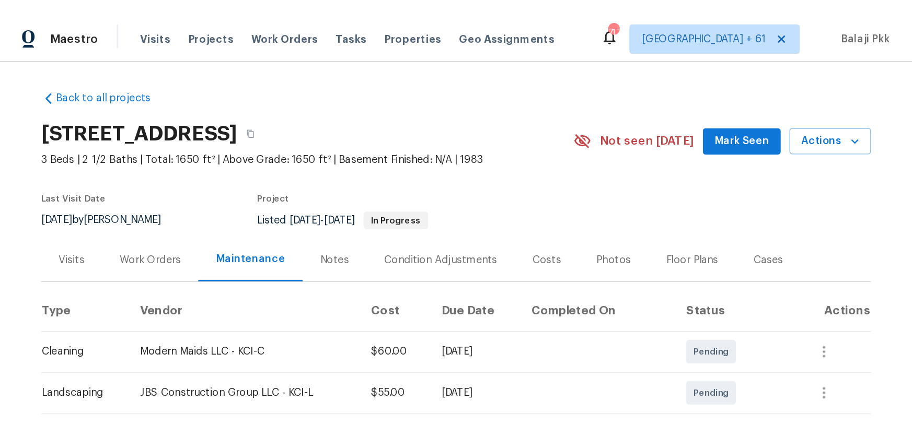
scroll to position [95, 0]
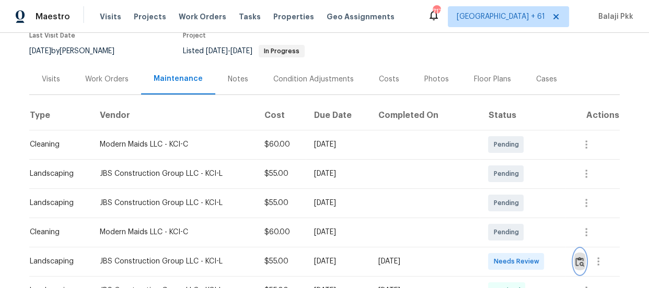
click at [578, 263] on img "button" at bounding box center [579, 262] width 9 height 10
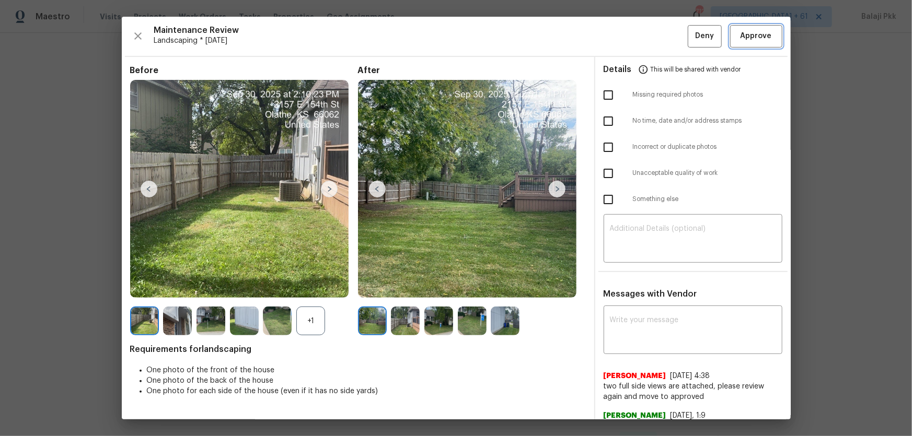
click at [648, 35] on span "Approve" at bounding box center [755, 36] width 31 height 13
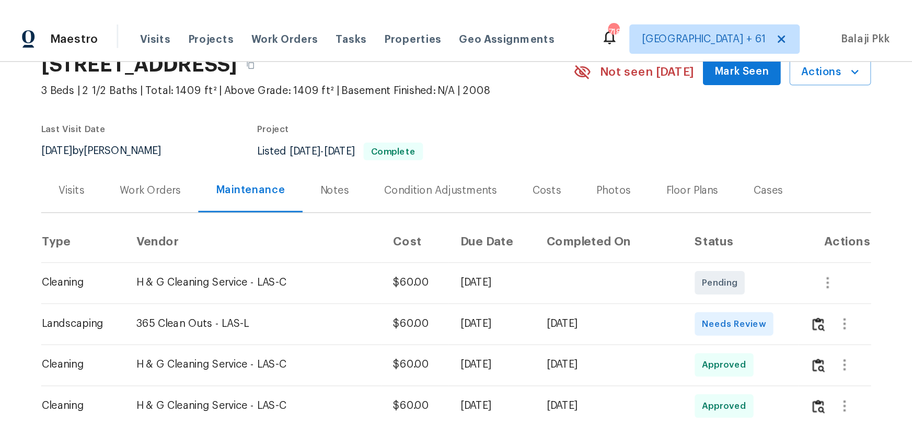
scroll to position [95, 0]
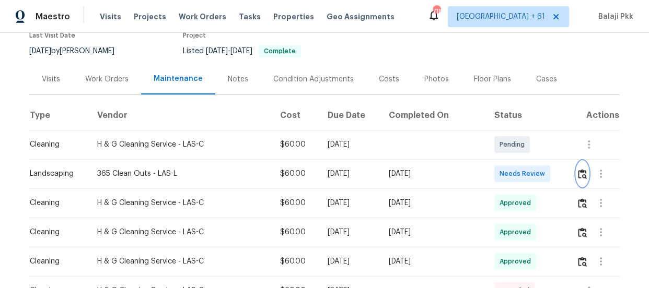
click at [578, 176] on img "button" at bounding box center [582, 174] width 9 height 10
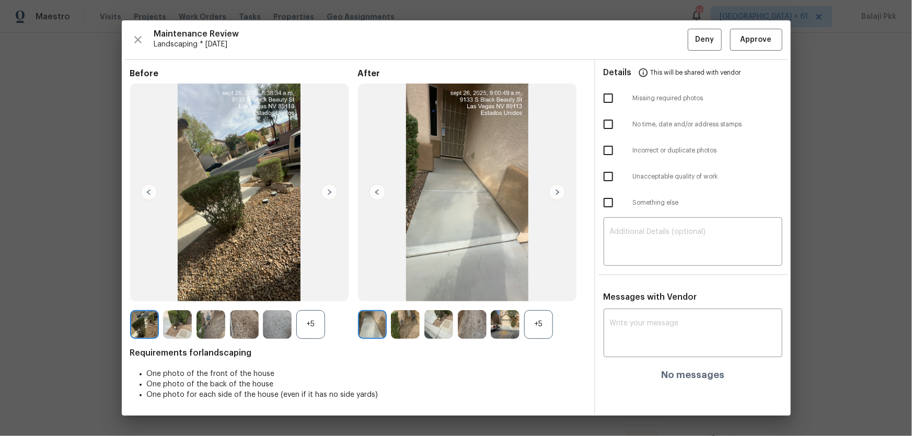
click at [542, 288] on div "+5" at bounding box center [538, 324] width 29 height 29
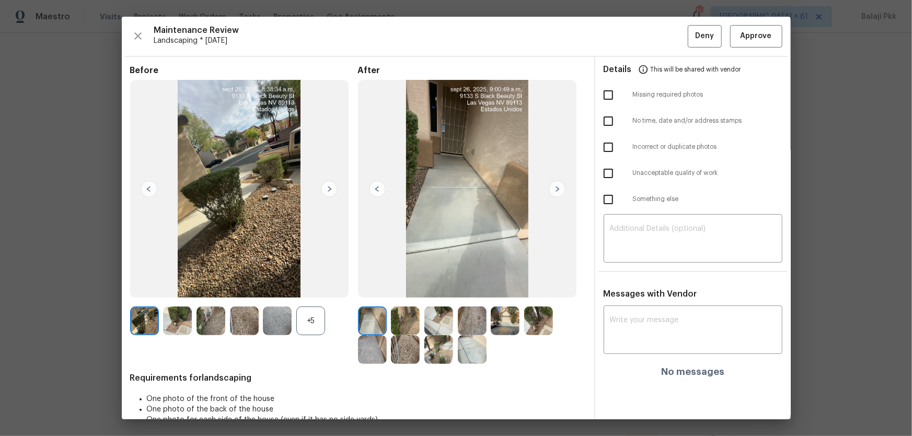
drag, startPoint x: 312, startPoint y: 316, endPoint x: 154, endPoint y: 25, distance: 331.5
click at [312, 288] on div "+5" at bounding box center [310, 321] width 29 height 29
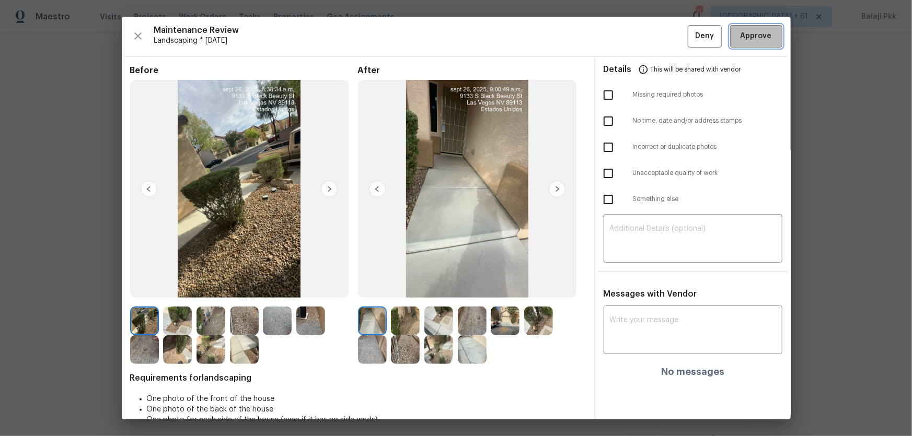
click at [648, 33] on span "Approve" at bounding box center [755, 36] width 31 height 13
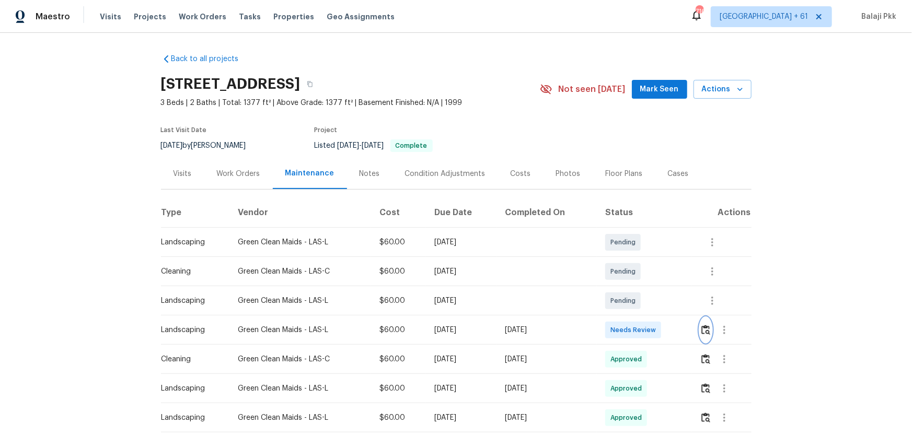
click at [648, 288] on button "button" at bounding box center [706, 330] width 12 height 25
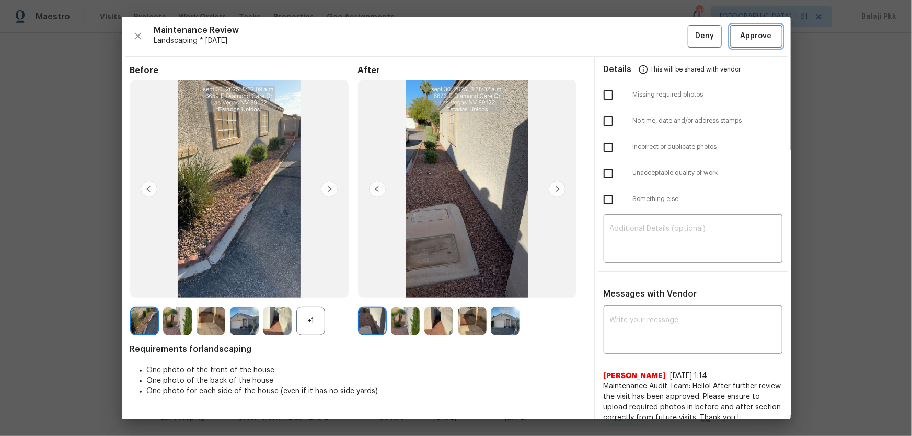
click at [648, 38] on button "Approve" at bounding box center [756, 36] width 52 height 22
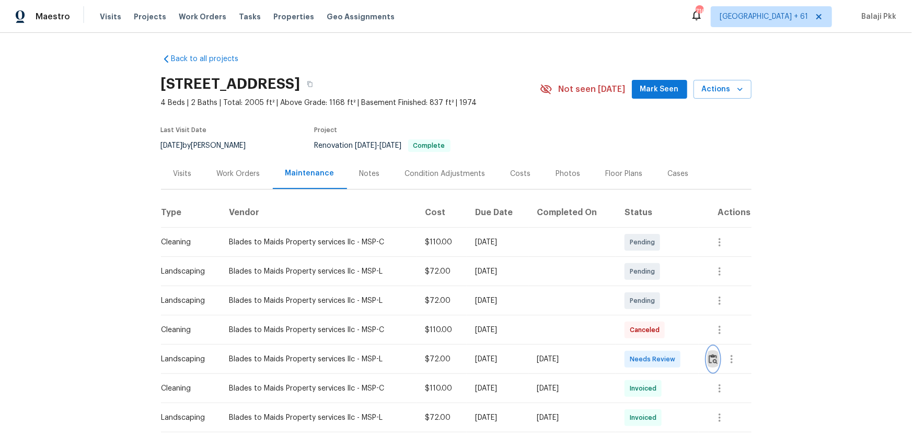
click at [648, 288] on button "button" at bounding box center [713, 359] width 12 height 25
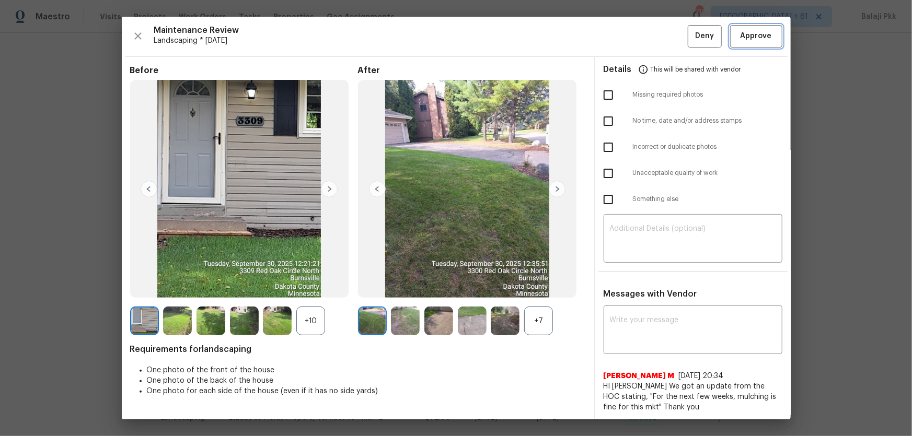
click at [648, 31] on span "Approve" at bounding box center [755, 36] width 31 height 13
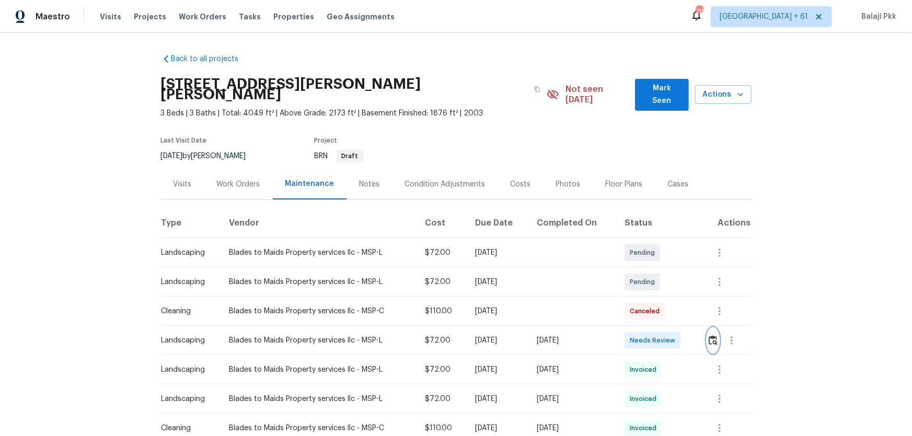
click at [648, 288] on img "button" at bounding box center [712, 340] width 9 height 10
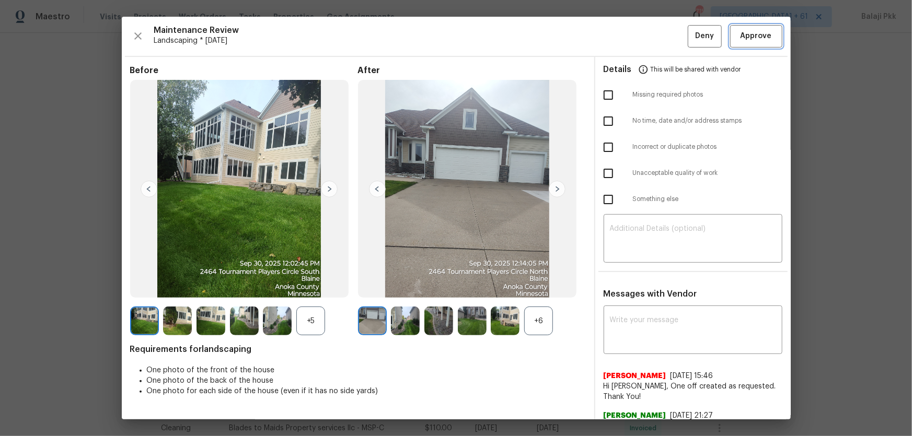
click at [648, 40] on button "Approve" at bounding box center [756, 36] width 52 height 22
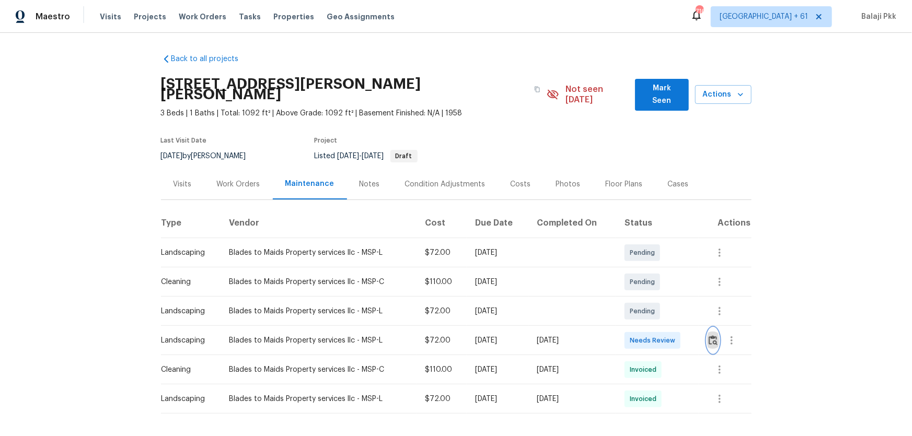
click at [648, 288] on img "button" at bounding box center [712, 340] width 9 height 10
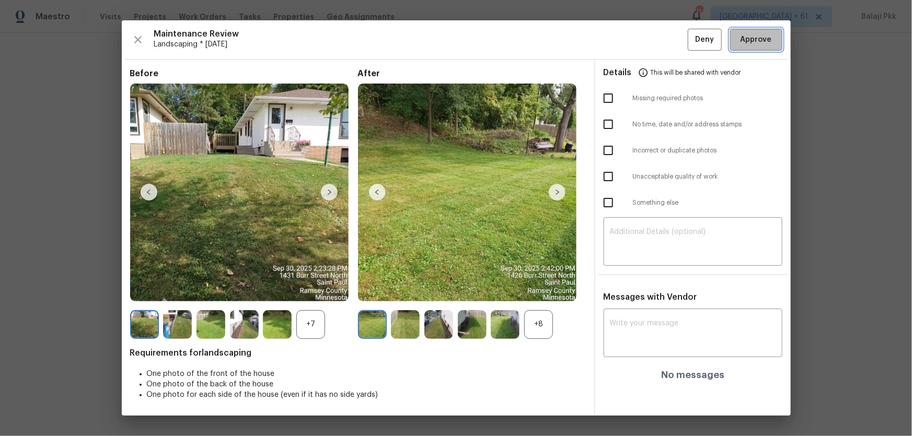
click at [648, 42] on span "Approve" at bounding box center [755, 39] width 31 height 13
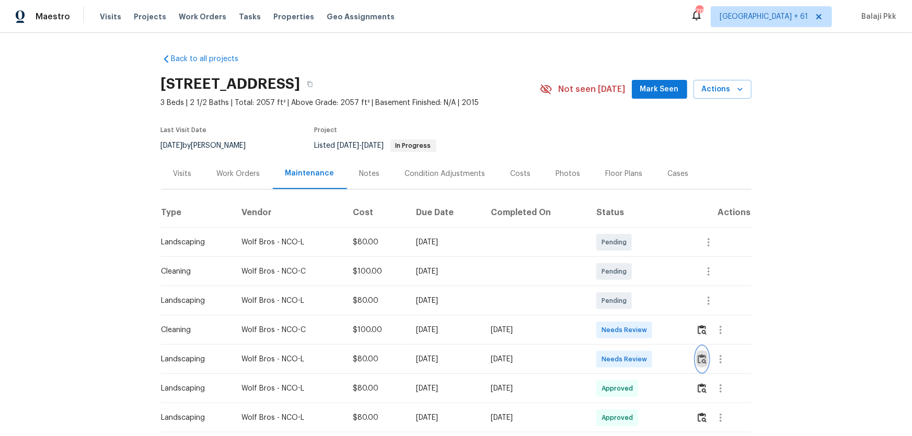
click at [648, 288] on img "button" at bounding box center [701, 359] width 9 height 10
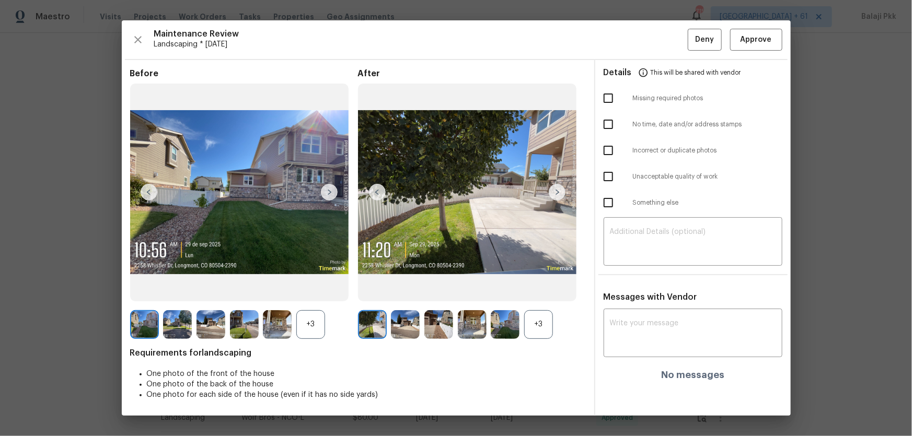
click at [549, 288] on div "+3" at bounding box center [538, 324] width 29 height 29
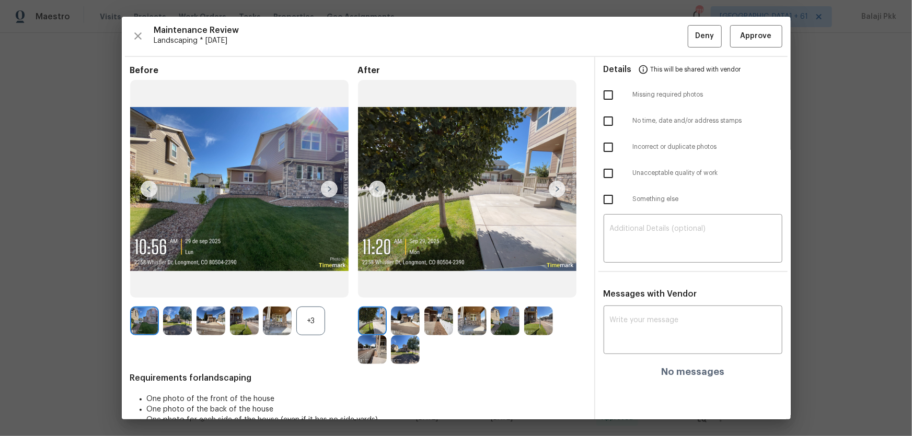
click at [318, 288] on div "+3" at bounding box center [310, 321] width 29 height 29
click at [648, 37] on span "Approve" at bounding box center [755, 36] width 31 height 13
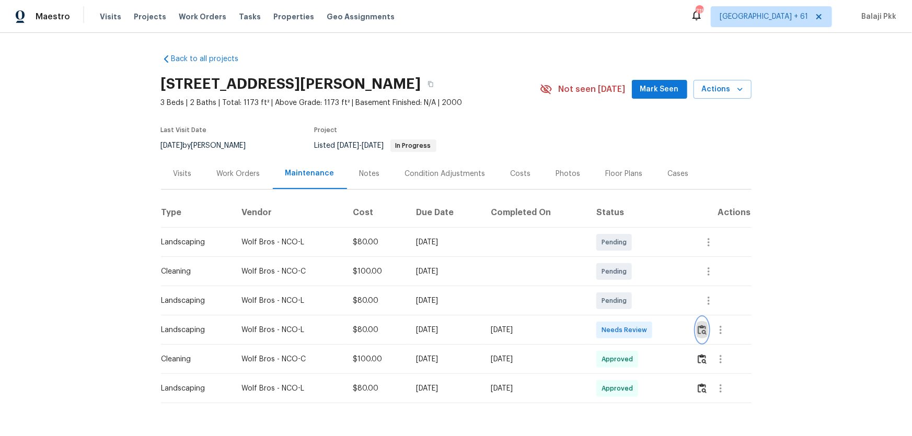
click at [648, 288] on img "button" at bounding box center [701, 330] width 9 height 10
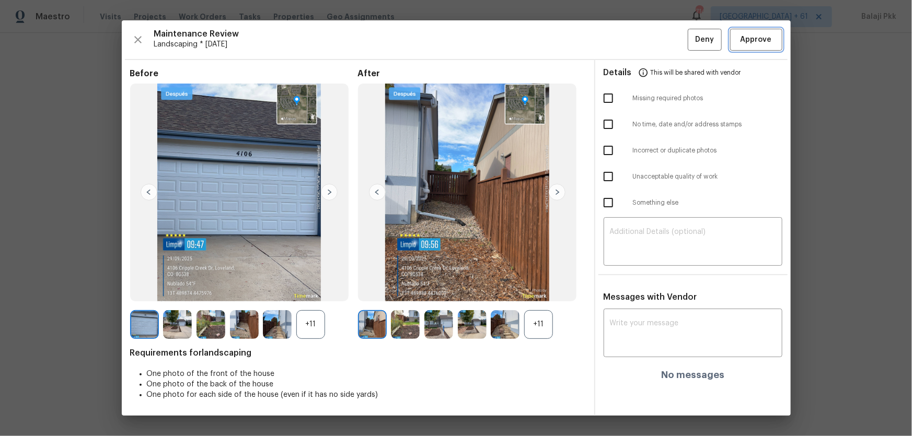
click at [648, 43] on span "Approve" at bounding box center [755, 39] width 31 height 13
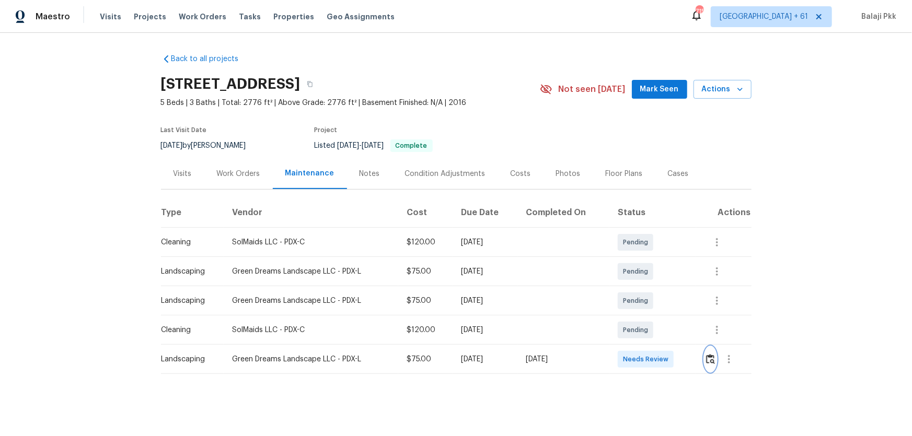
click at [648, 288] on img "button" at bounding box center [710, 359] width 9 height 10
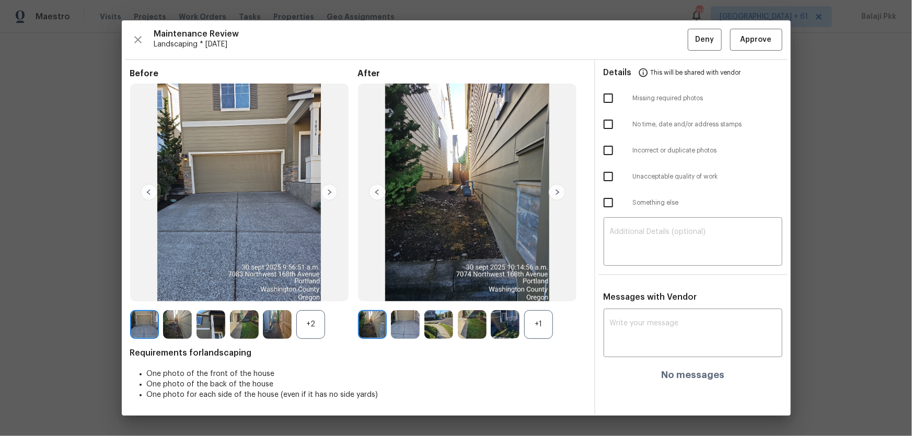
click at [538, 288] on div "+1" at bounding box center [538, 324] width 29 height 29
click at [648, 40] on span "Approve" at bounding box center [755, 39] width 31 height 13
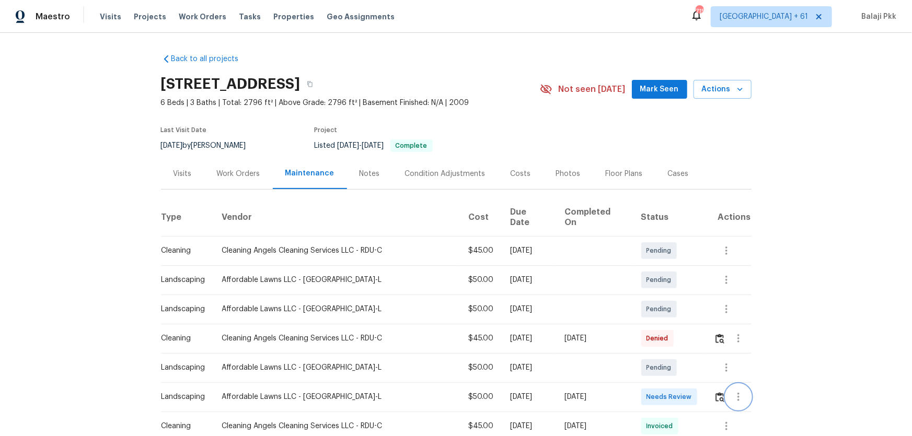
click at [648, 288] on button "button" at bounding box center [738, 397] width 25 height 25
click at [648, 271] on div at bounding box center [456, 218] width 912 height 436
click at [648, 288] on img "button" at bounding box center [719, 397] width 9 height 10
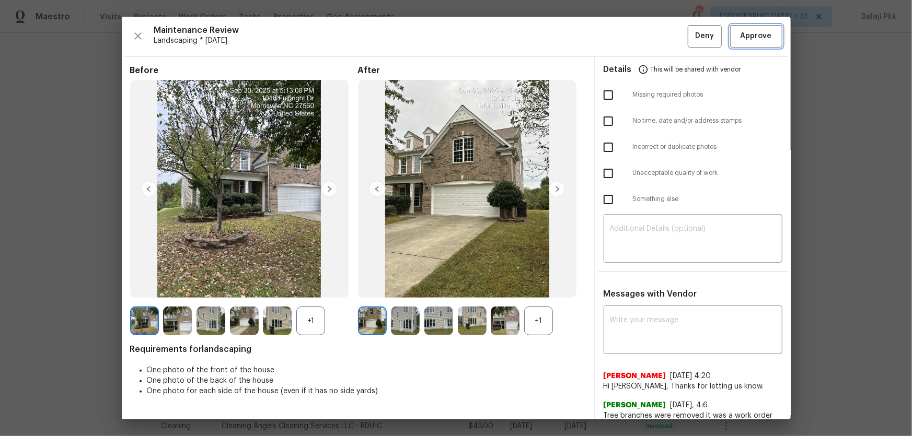
click at [648, 38] on span "Approve" at bounding box center [755, 36] width 31 height 13
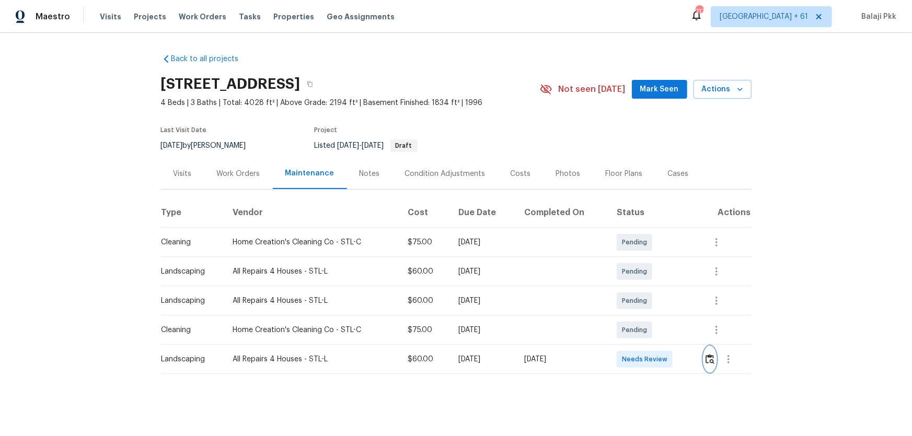
click at [648, 288] on img "button" at bounding box center [709, 359] width 9 height 10
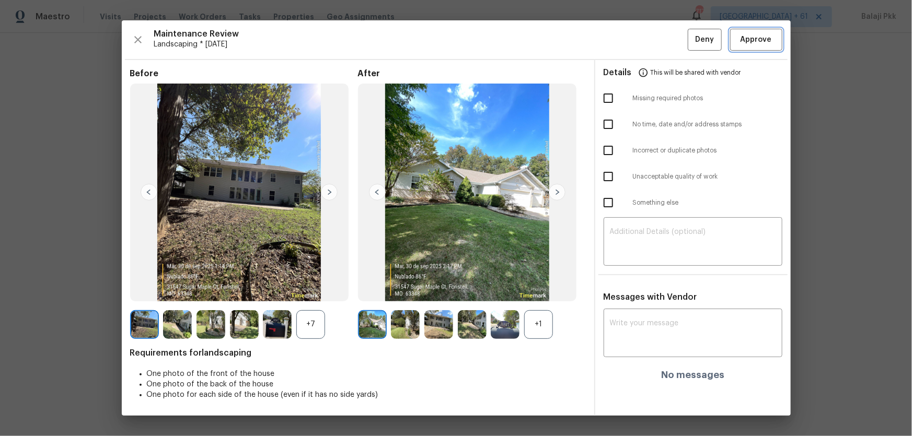
click at [648, 36] on span "Approve" at bounding box center [755, 39] width 31 height 13
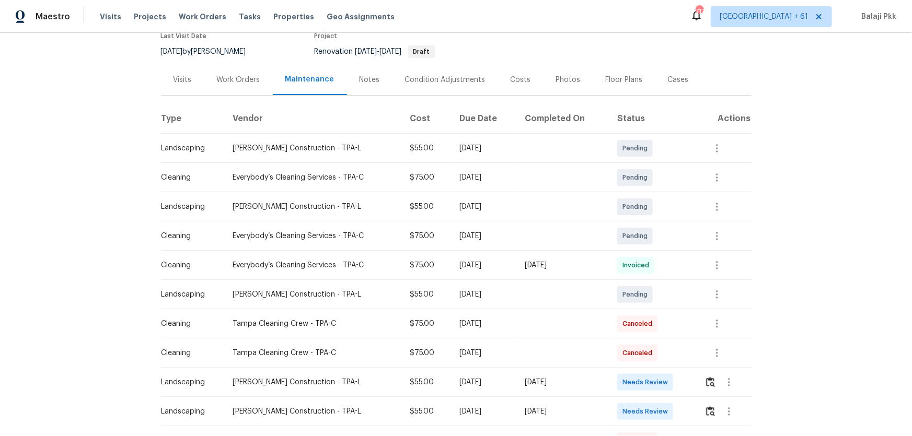
scroll to position [95, 0]
click at [648, 288] on img "button" at bounding box center [710, 382] width 9 height 10
click at [648, 288] on img "button" at bounding box center [710, 411] width 9 height 10
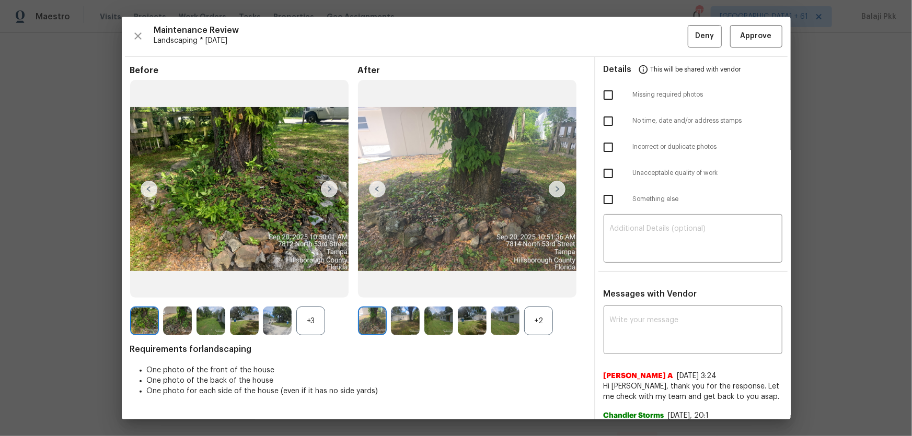
drag, startPoint x: 526, startPoint y: 303, endPoint x: 536, endPoint y: 311, distance: 12.6
click at [526, 288] on div "After +2" at bounding box center [472, 200] width 228 height 271
click at [536, 288] on div "+2" at bounding box center [538, 321] width 29 height 29
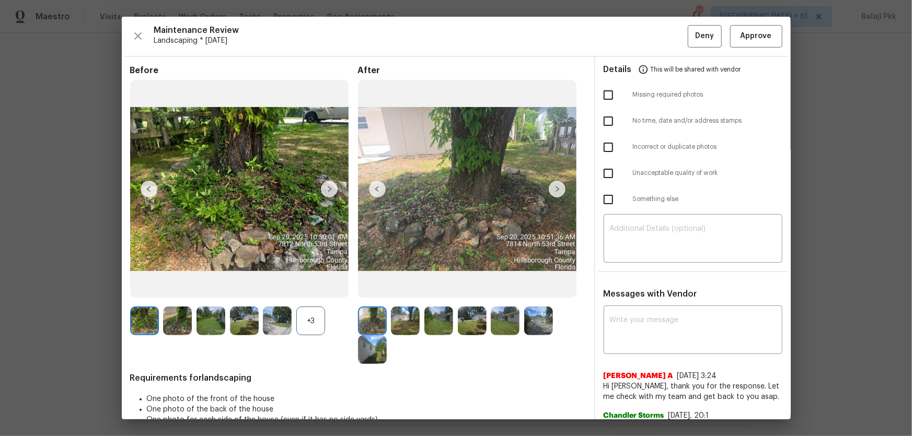
click at [305, 288] on div "+3" at bounding box center [310, 321] width 29 height 29
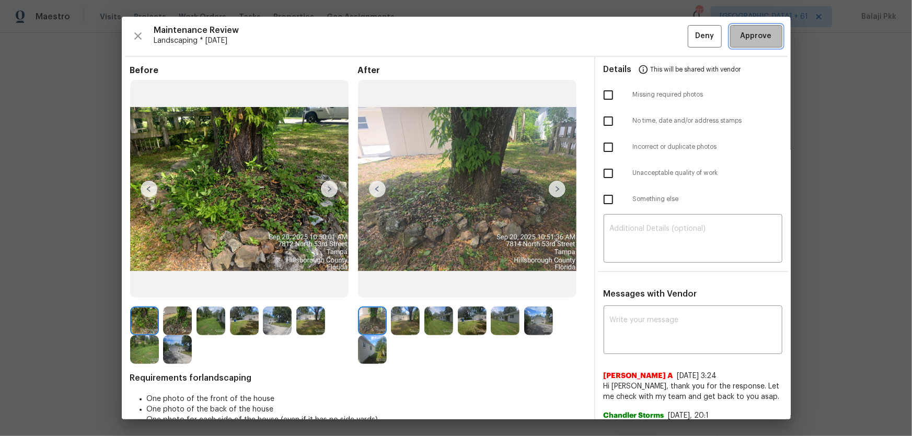
click at [648, 31] on span "Approve" at bounding box center [755, 36] width 31 height 13
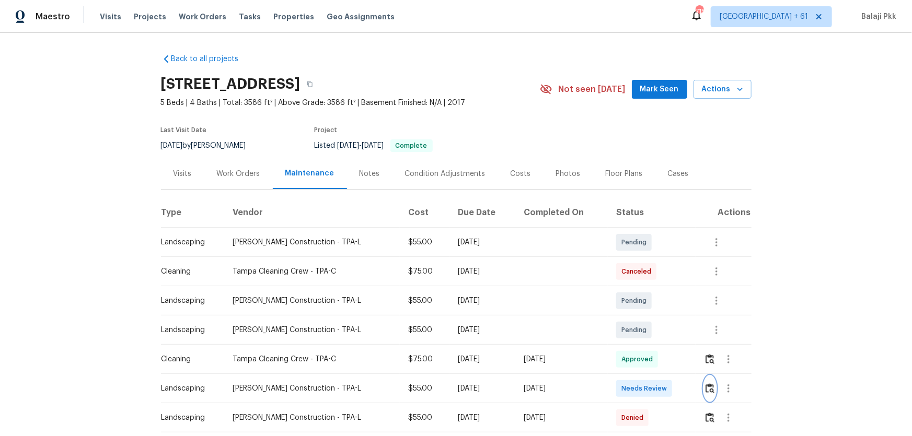
click at [648, 288] on img "button" at bounding box center [709, 388] width 9 height 10
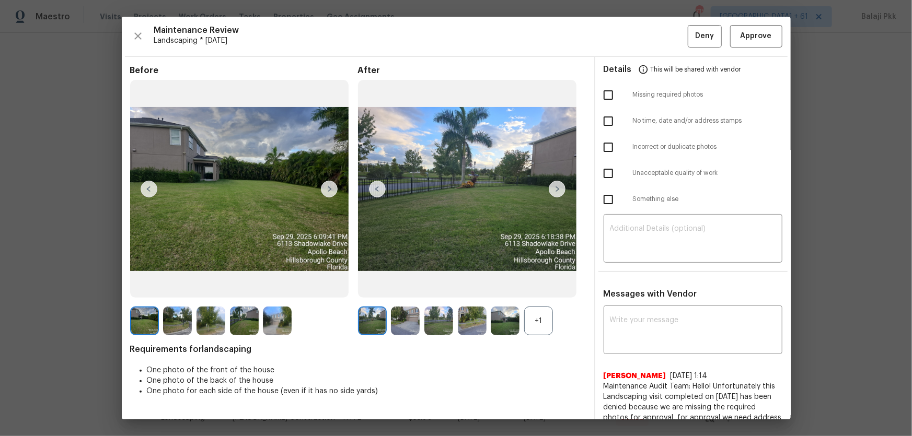
click at [544, 288] on div "+1" at bounding box center [538, 321] width 29 height 29
click at [648, 31] on span "Approve" at bounding box center [755, 36] width 31 height 13
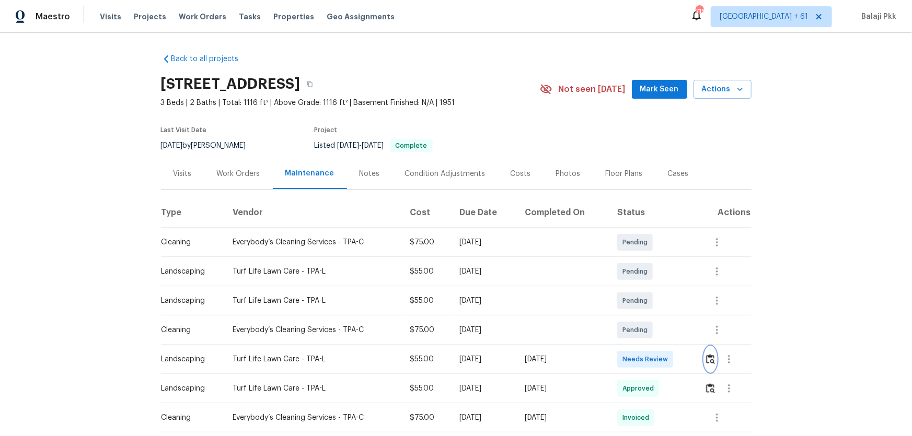
click at [709, 317] on button "button" at bounding box center [710, 359] width 12 height 25
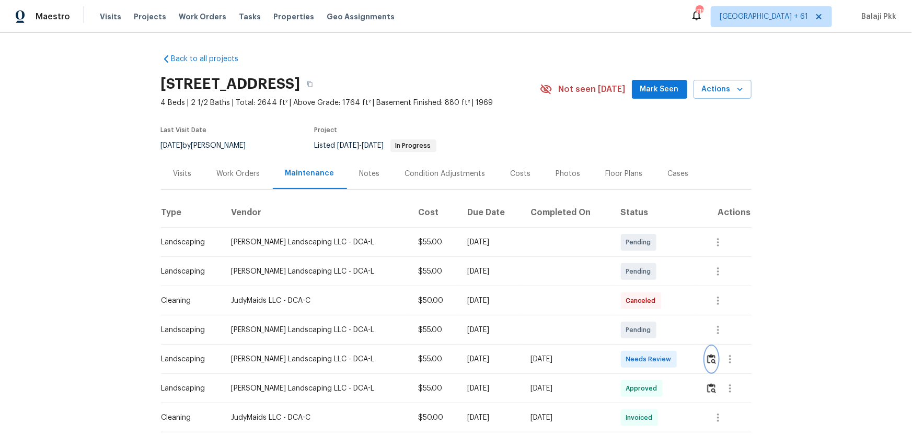
click at [648, 288] on img "button" at bounding box center [711, 359] width 9 height 10
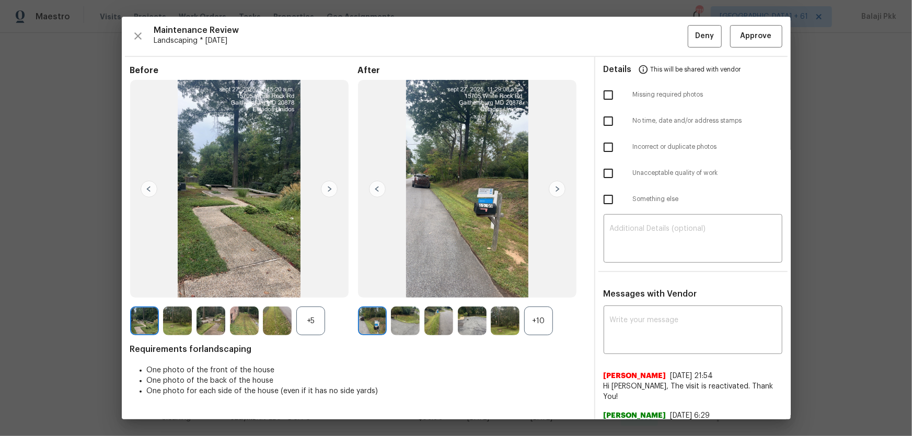
click at [540, 288] on div "+10" at bounding box center [538, 321] width 29 height 29
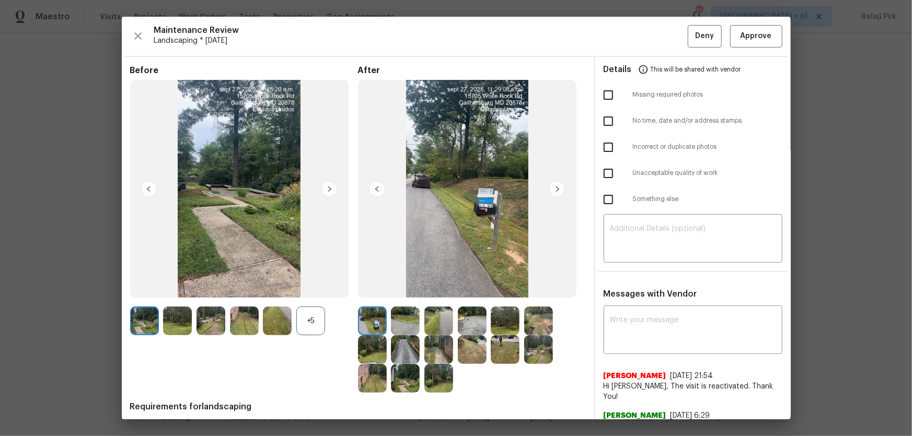
drag, startPoint x: 313, startPoint y: 309, endPoint x: 180, endPoint y: 25, distance: 313.9
click at [313, 288] on div "+5" at bounding box center [310, 321] width 29 height 29
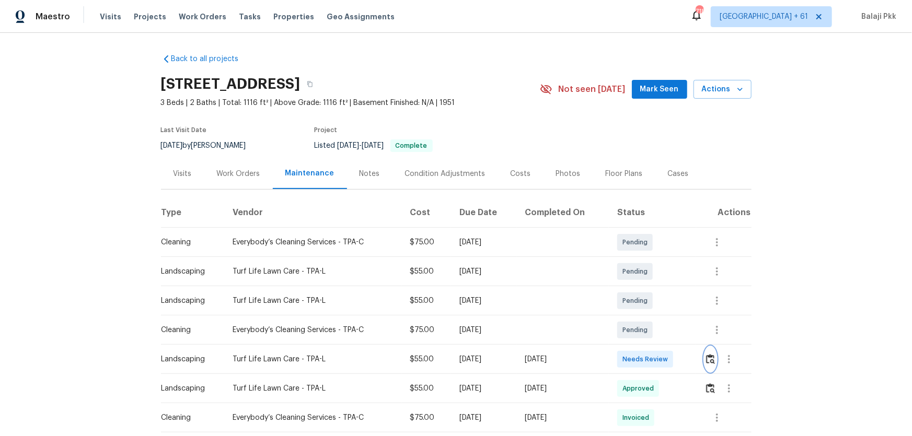
click at [711, 360] on img "button" at bounding box center [710, 359] width 9 height 10
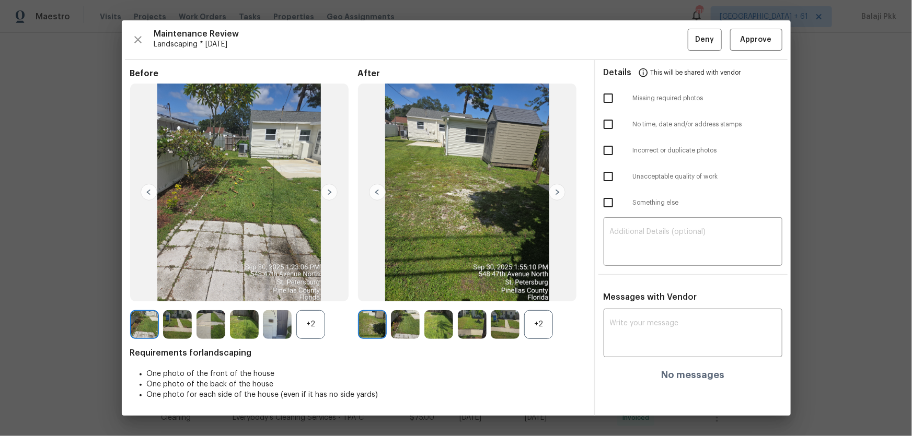
click at [550, 326] on div "+2" at bounding box center [538, 324] width 29 height 29
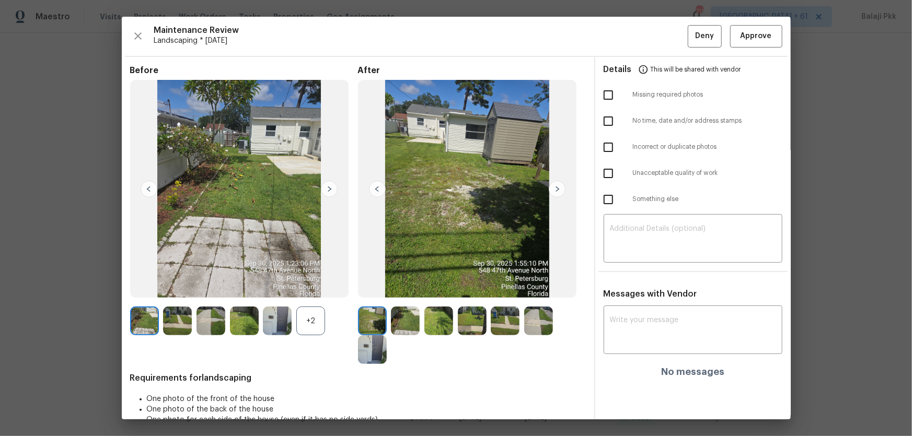
click at [311, 318] on div "+2" at bounding box center [310, 321] width 29 height 29
click at [740, 41] on span "Approve" at bounding box center [755, 36] width 31 height 13
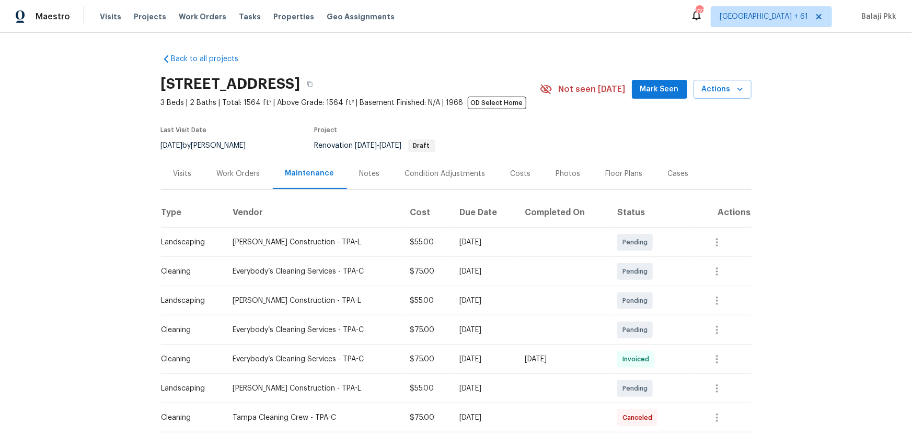
scroll to position [142, 0]
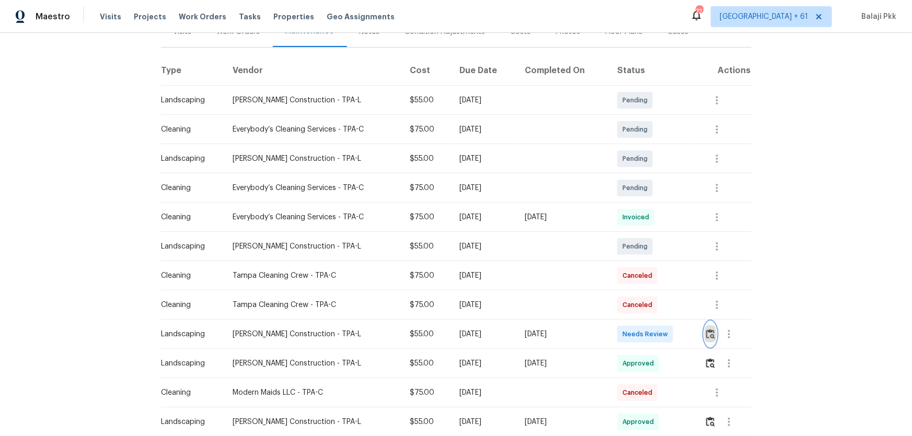
click at [648, 288] on img "button" at bounding box center [710, 334] width 9 height 10
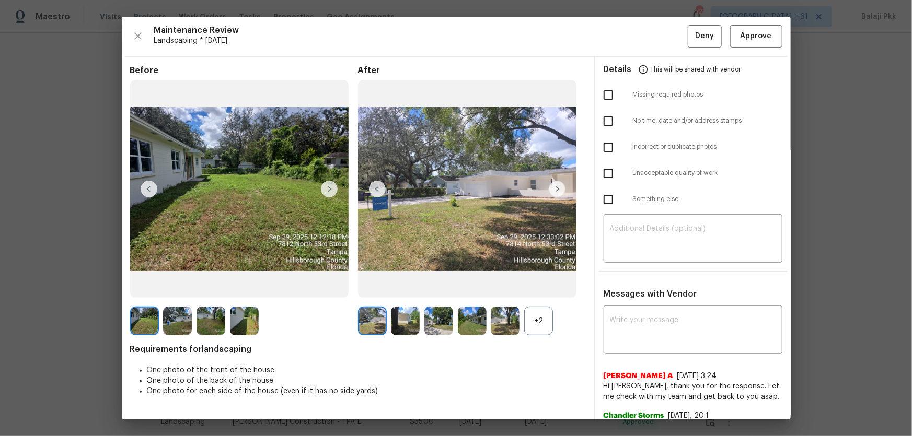
click at [540, 288] on div "+2" at bounding box center [538, 321] width 29 height 29
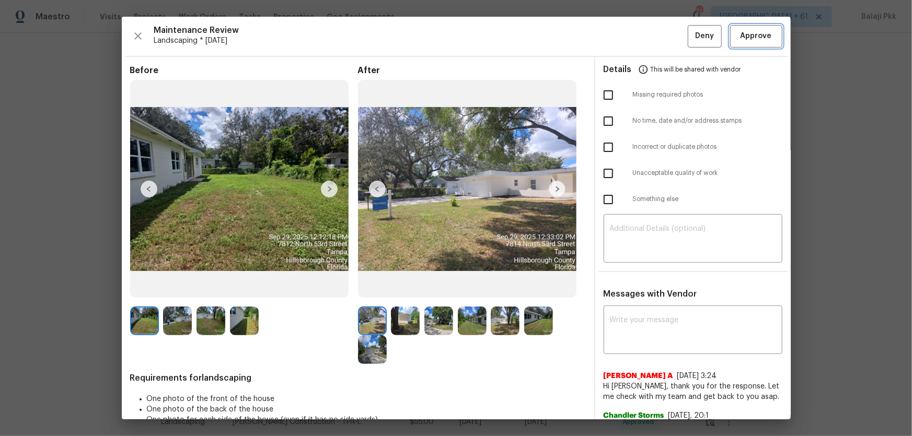
click at [648, 38] on button "Approve" at bounding box center [756, 36] width 52 height 22
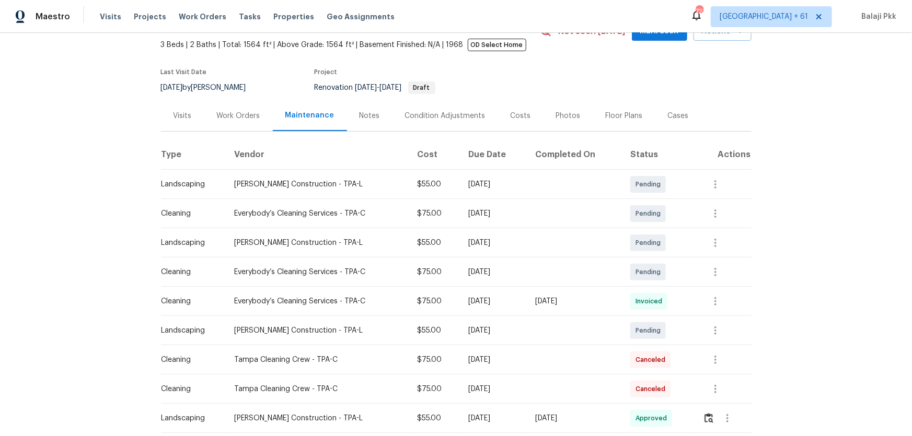
scroll to position [0, 0]
